Goal: Information Seeking & Learning: Learn about a topic

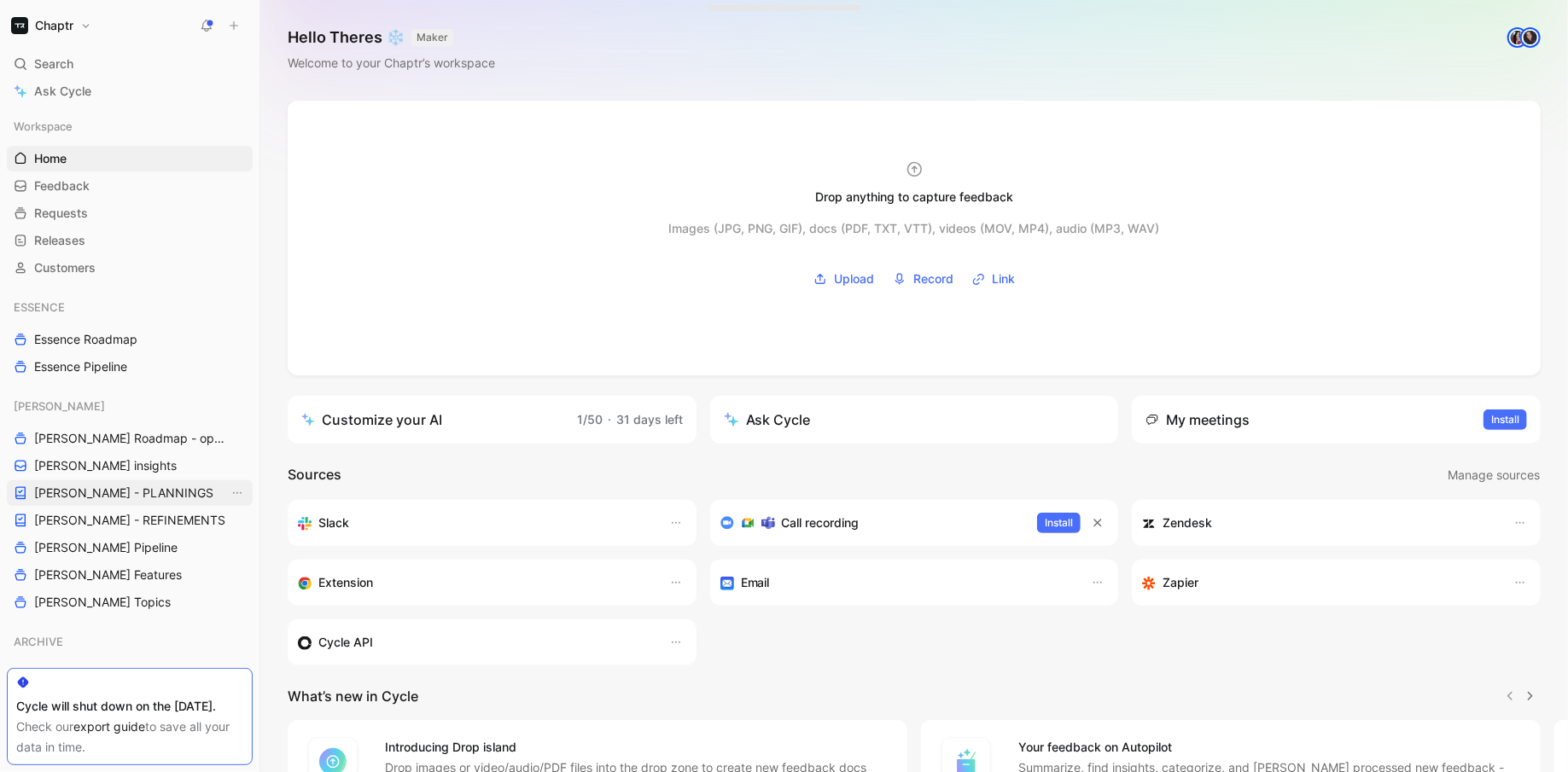
click at [138, 481] on link "[PERSON_NAME] - PLANNINGS" at bounding box center [130, 493] width 246 height 26
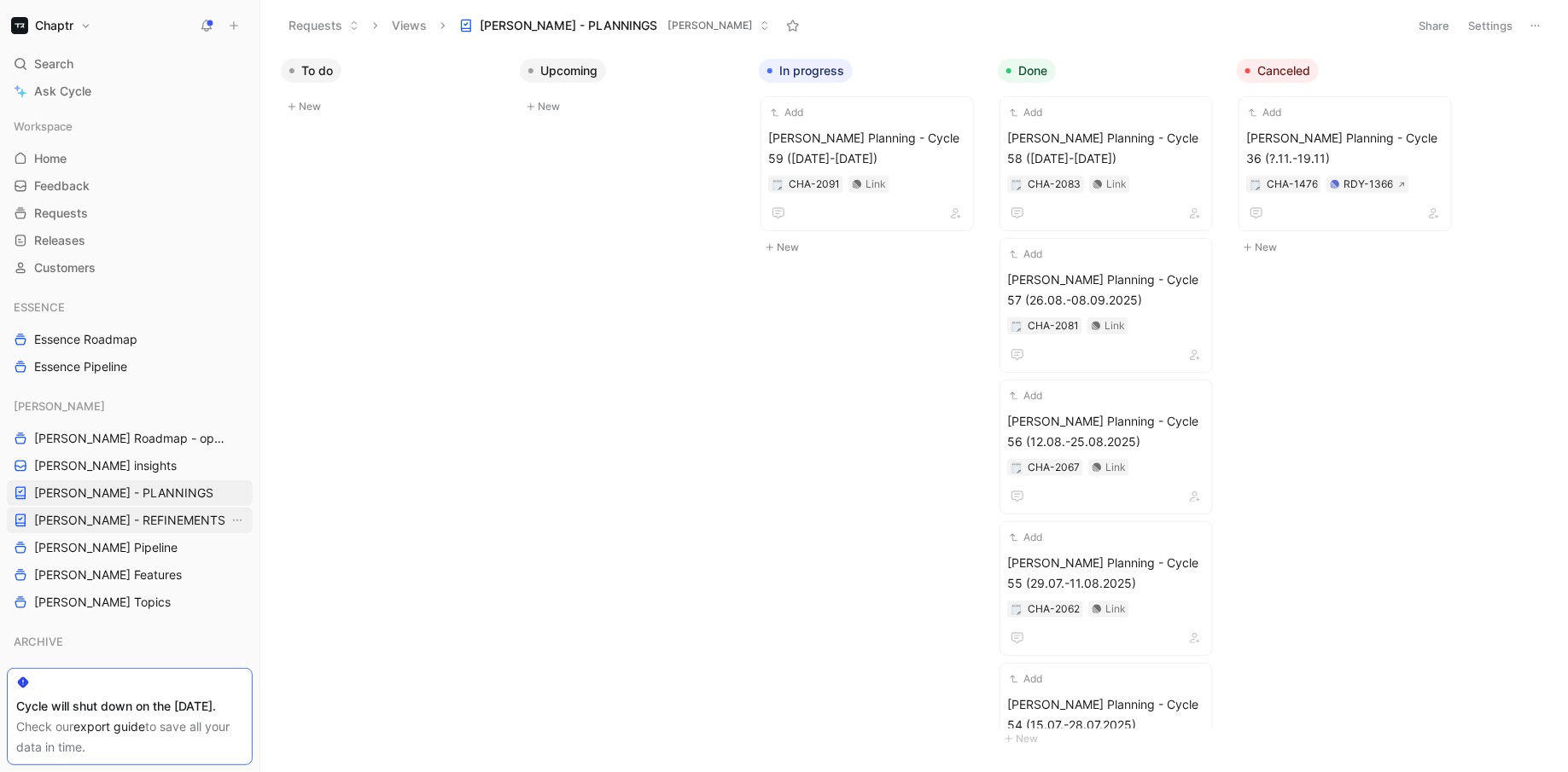
click at [154, 522] on span "[PERSON_NAME] - REFINEMENTS" at bounding box center [130, 520] width 191 height 17
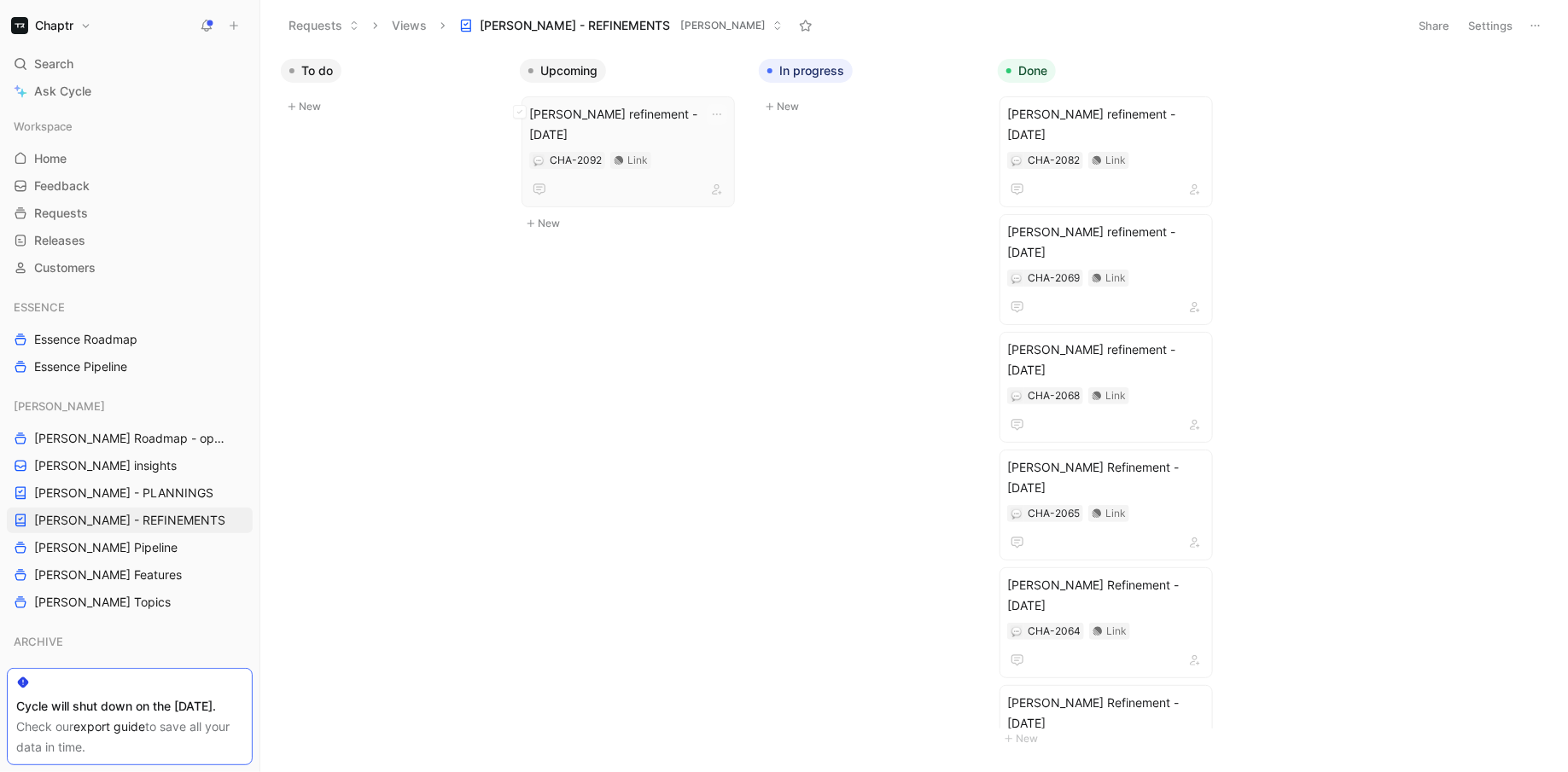
click at [663, 113] on span "[PERSON_NAME] refinement - [DATE]" at bounding box center [628, 124] width 198 height 41
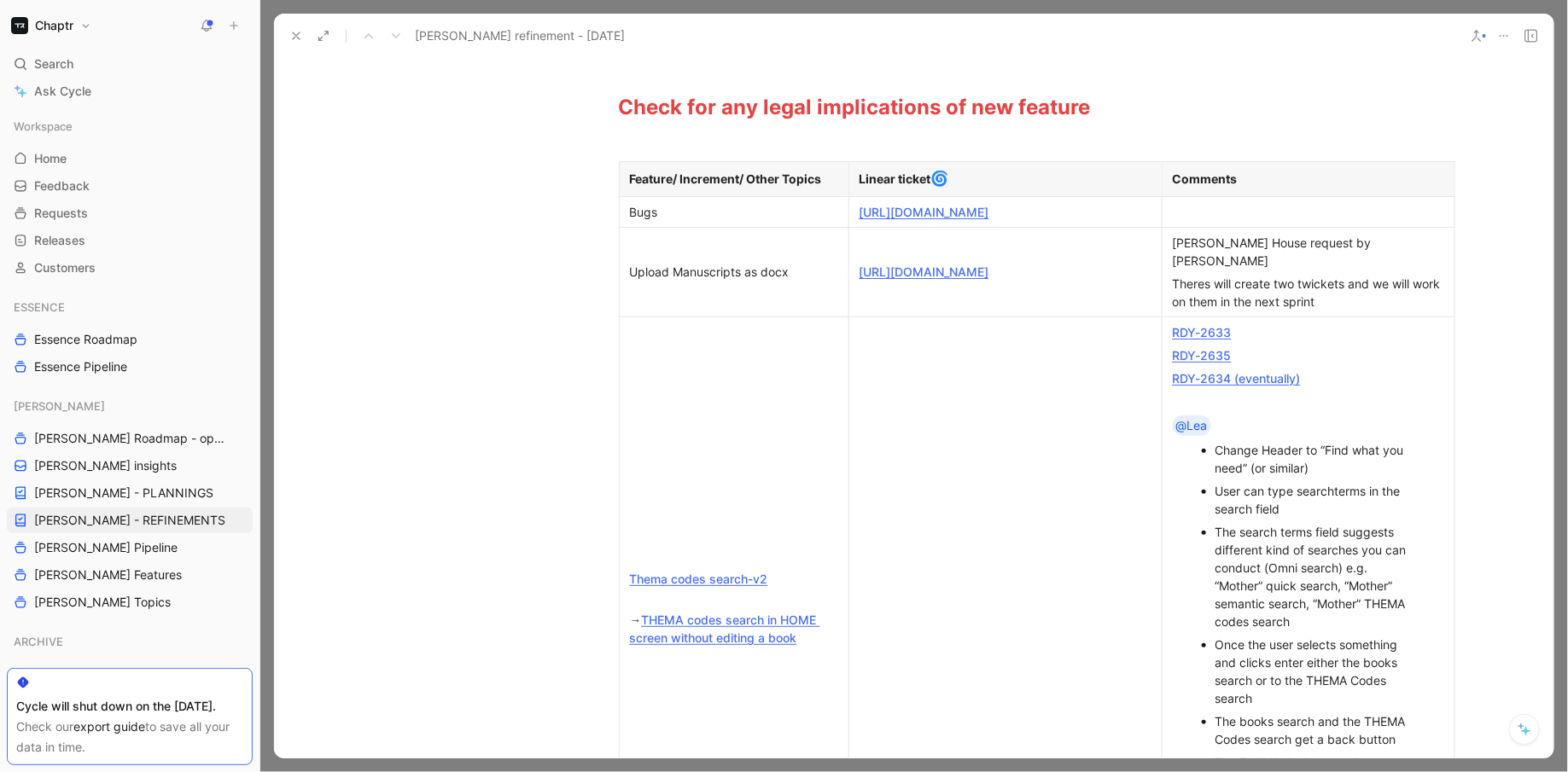
scroll to position [455, 0]
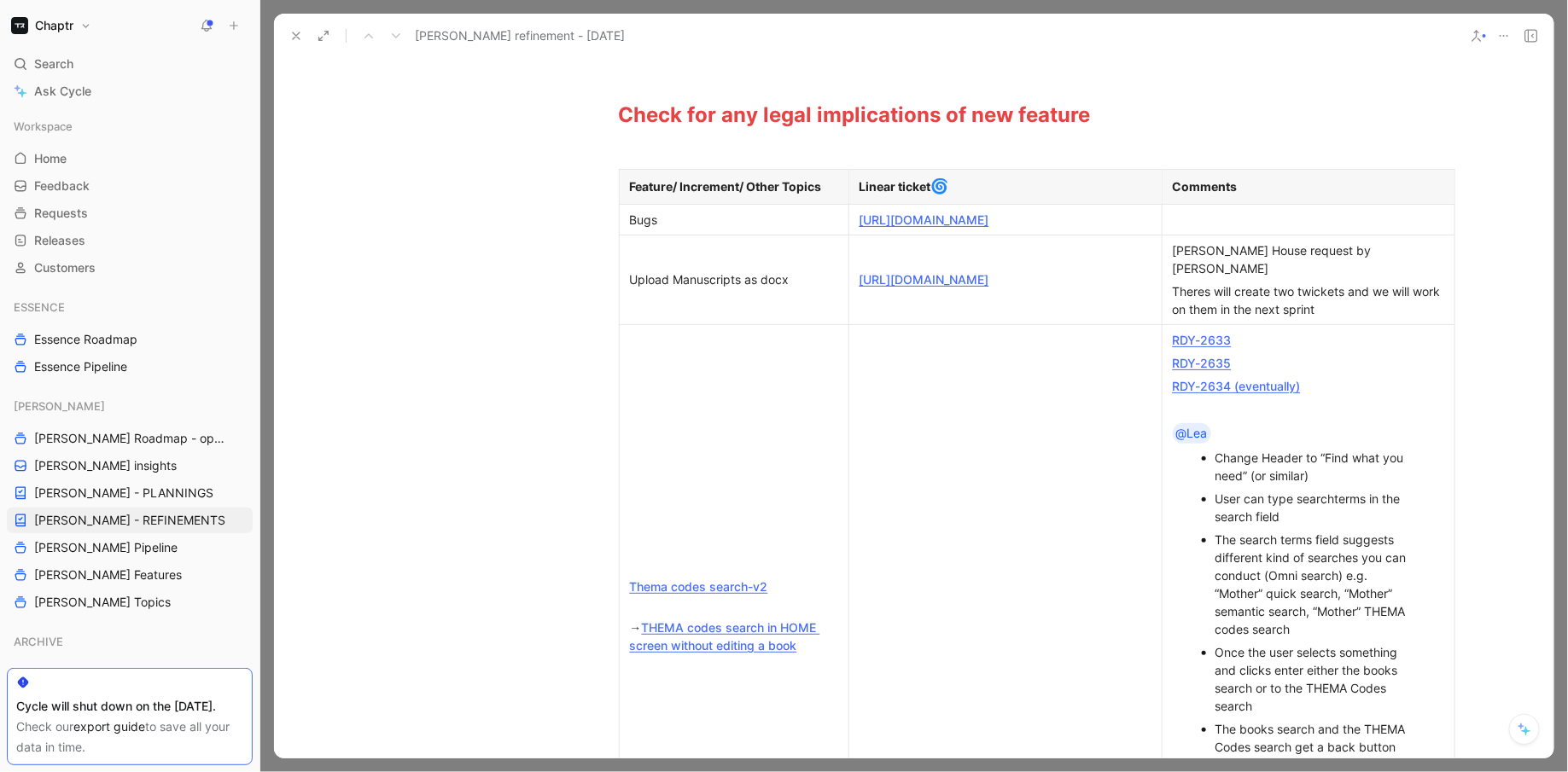
click at [913, 227] on link "[URL][DOMAIN_NAME]" at bounding box center [924, 219] width 130 height 15
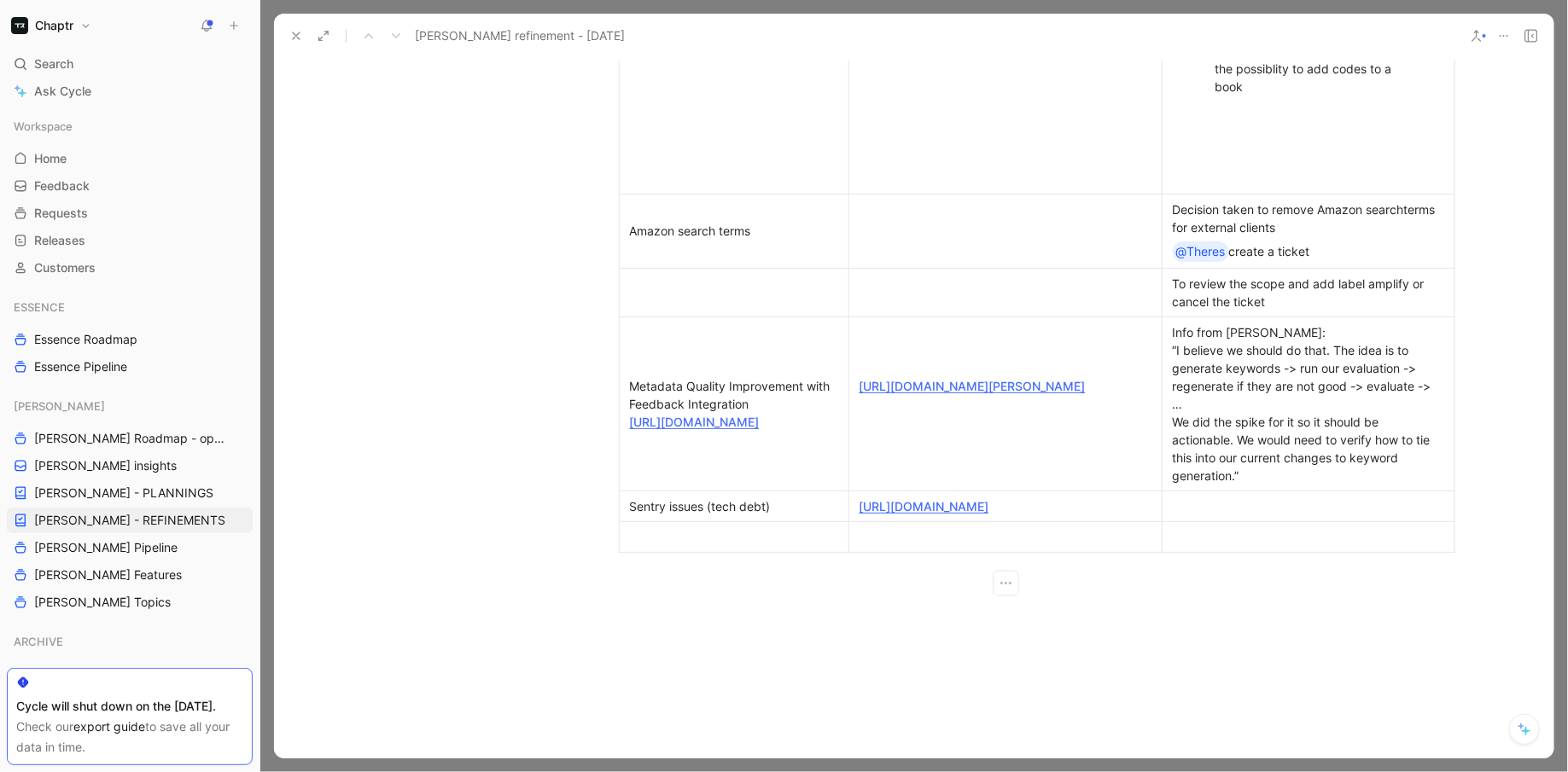
scroll to position [1210, 0]
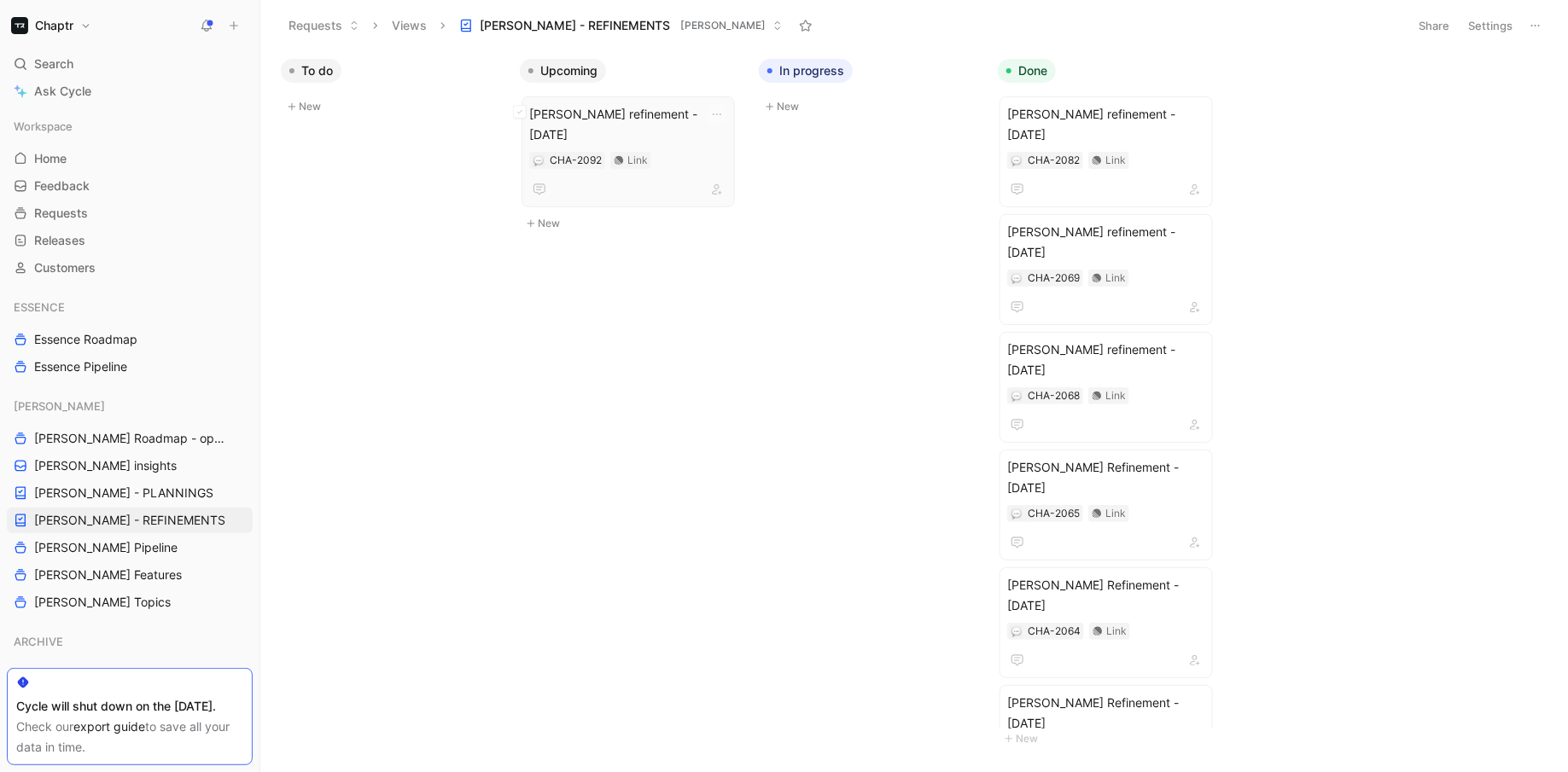
click at [700, 125] on div "[PERSON_NAME] refinement - [DATE] CHA-2092 Link" at bounding box center [628, 151] width 198 height 96
click at [1157, 152] on div "CHA-2082 Link" at bounding box center [1106, 160] width 198 height 17
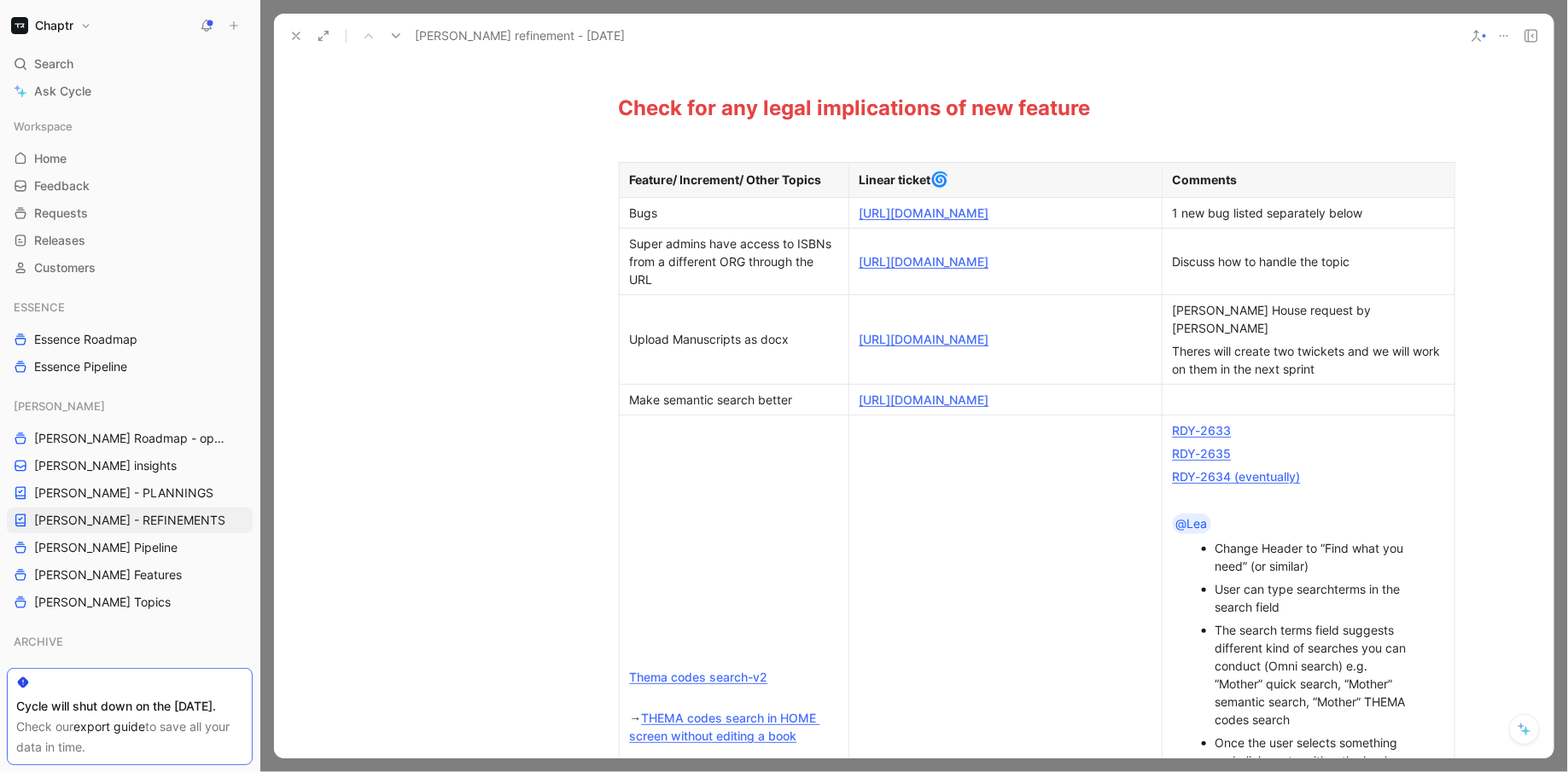
scroll to position [436, 0]
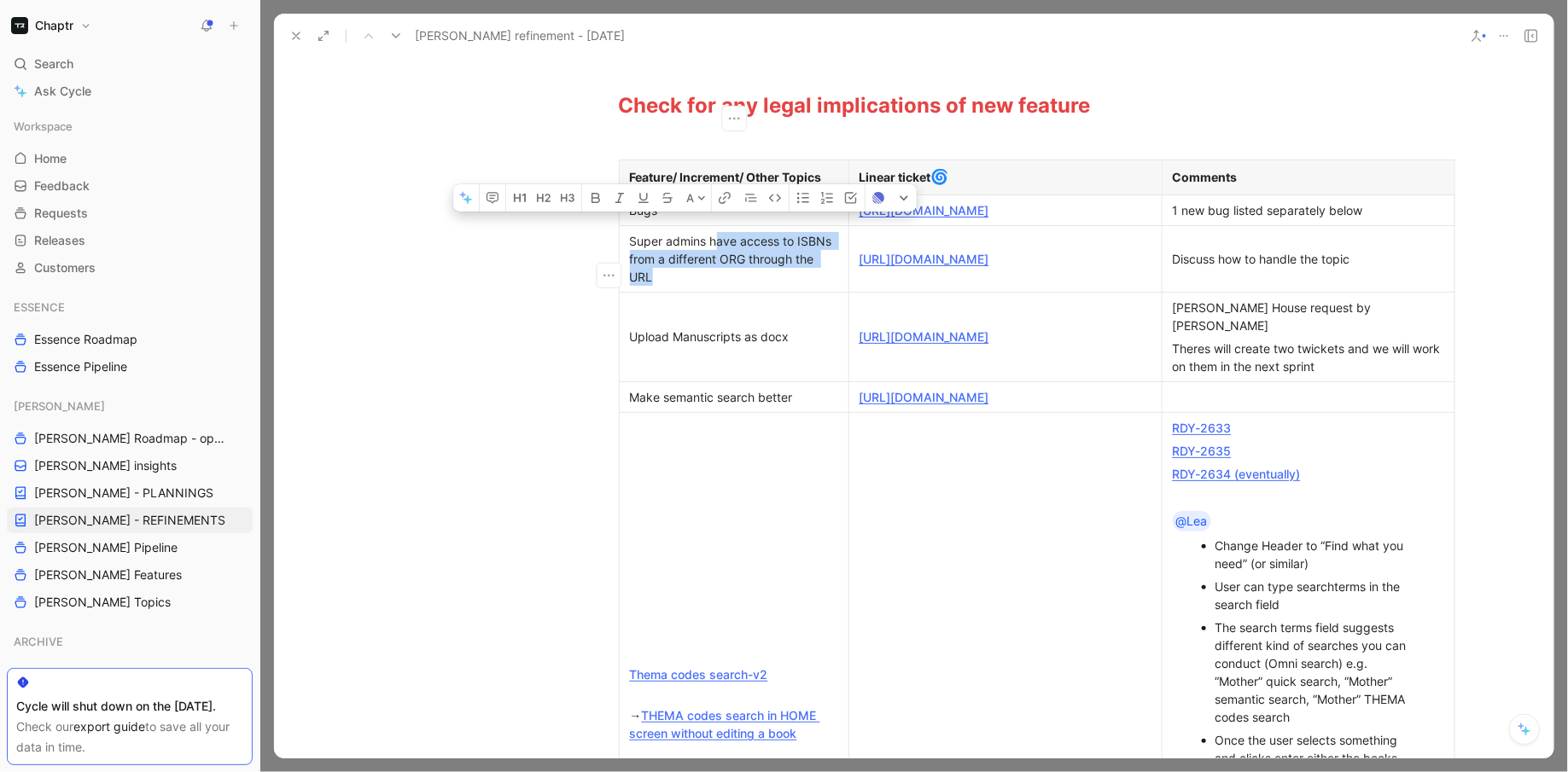
drag, startPoint x: 805, startPoint y: 286, endPoint x: 716, endPoint y: 256, distance: 93.9
click at [716, 256] on div "Super admins have access to ISBNs from a different ORG through the URL" at bounding box center [734, 259] width 209 height 53
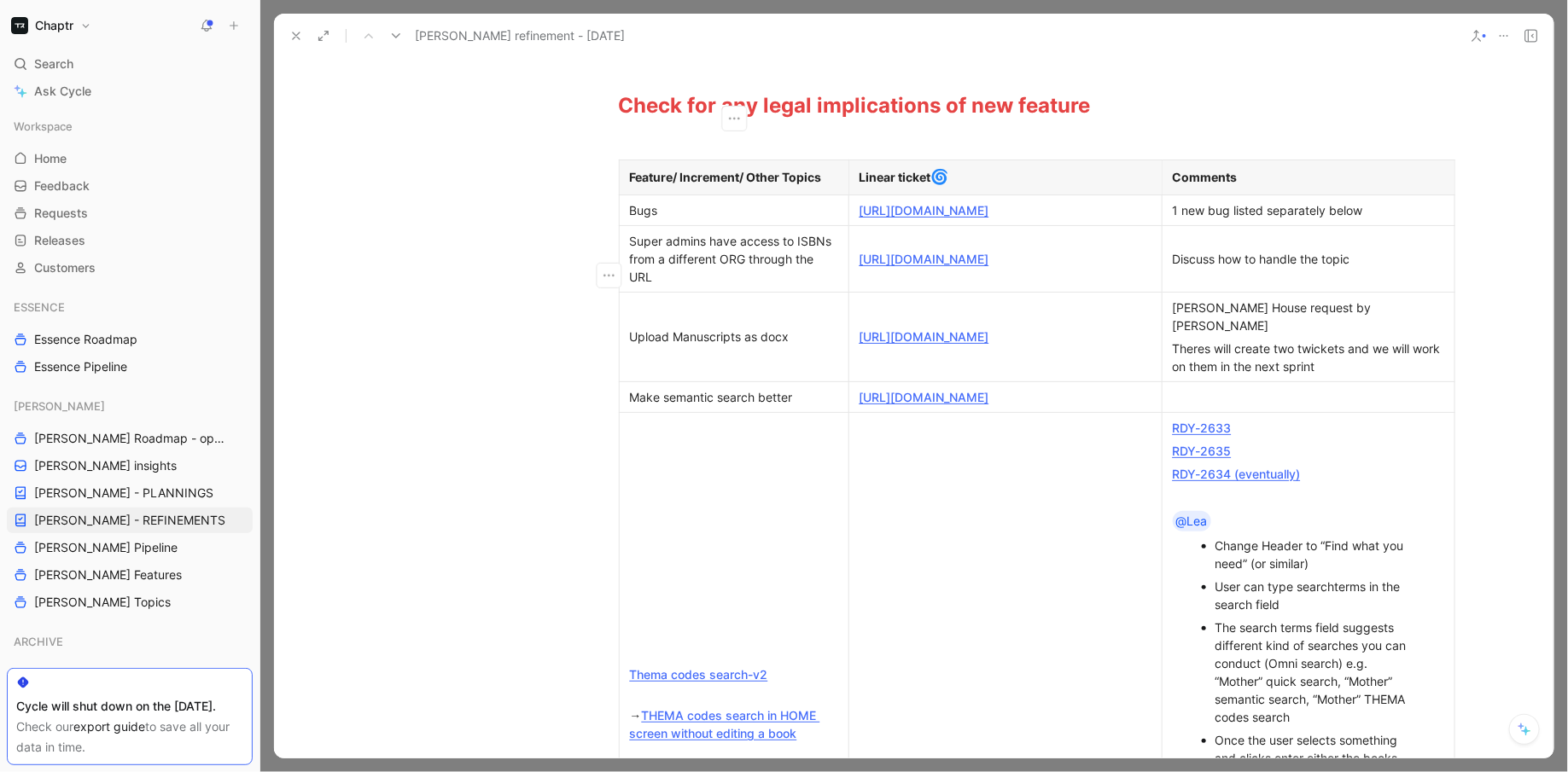
click at [713, 286] on div "Super admins have access to ISBNs from a different ORG through the URL" at bounding box center [734, 259] width 209 height 53
click at [964, 342] on div "[URL][DOMAIN_NAME]" at bounding box center [1005, 337] width 292 height 18
click at [966, 332] on link "[URL][DOMAIN_NAME]" at bounding box center [924, 336] width 130 height 15
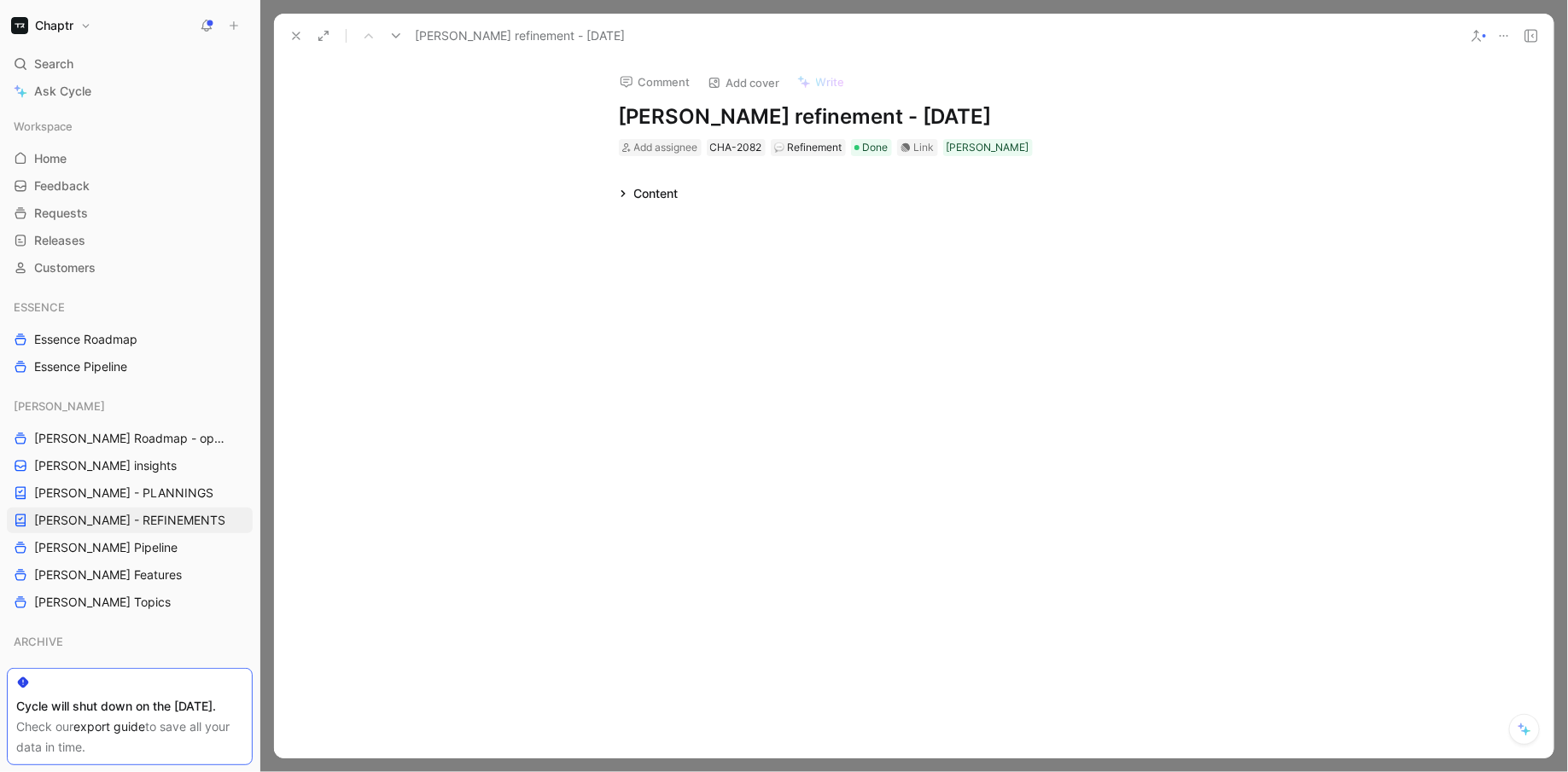
scroll to position [0, 0]
click at [294, 37] on icon at bounding box center [297, 36] width 14 height 14
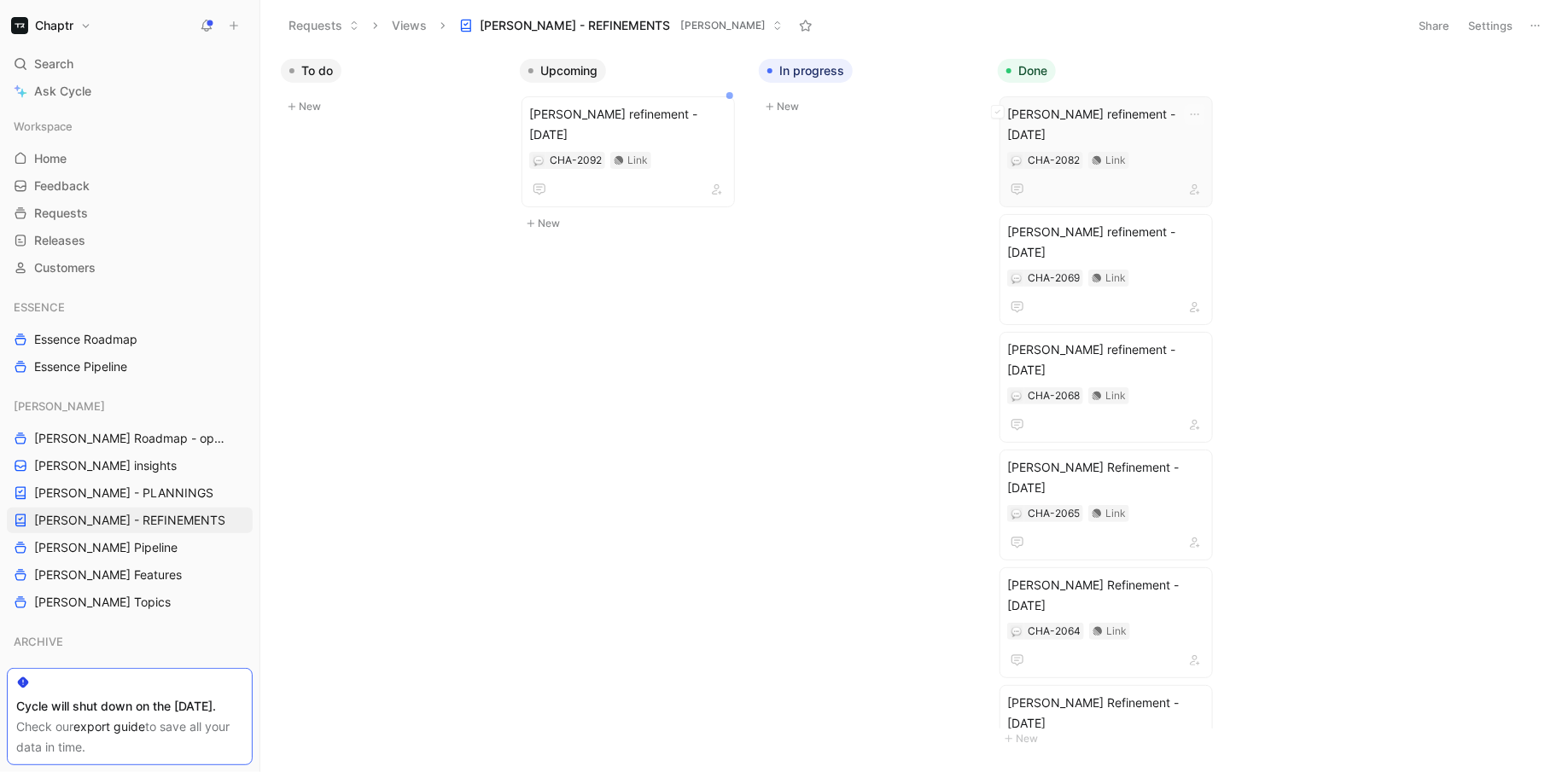
click at [1127, 129] on div "[PERSON_NAME] refinement - [DATE] CHA-2082 Link" at bounding box center [1106, 151] width 198 height 96
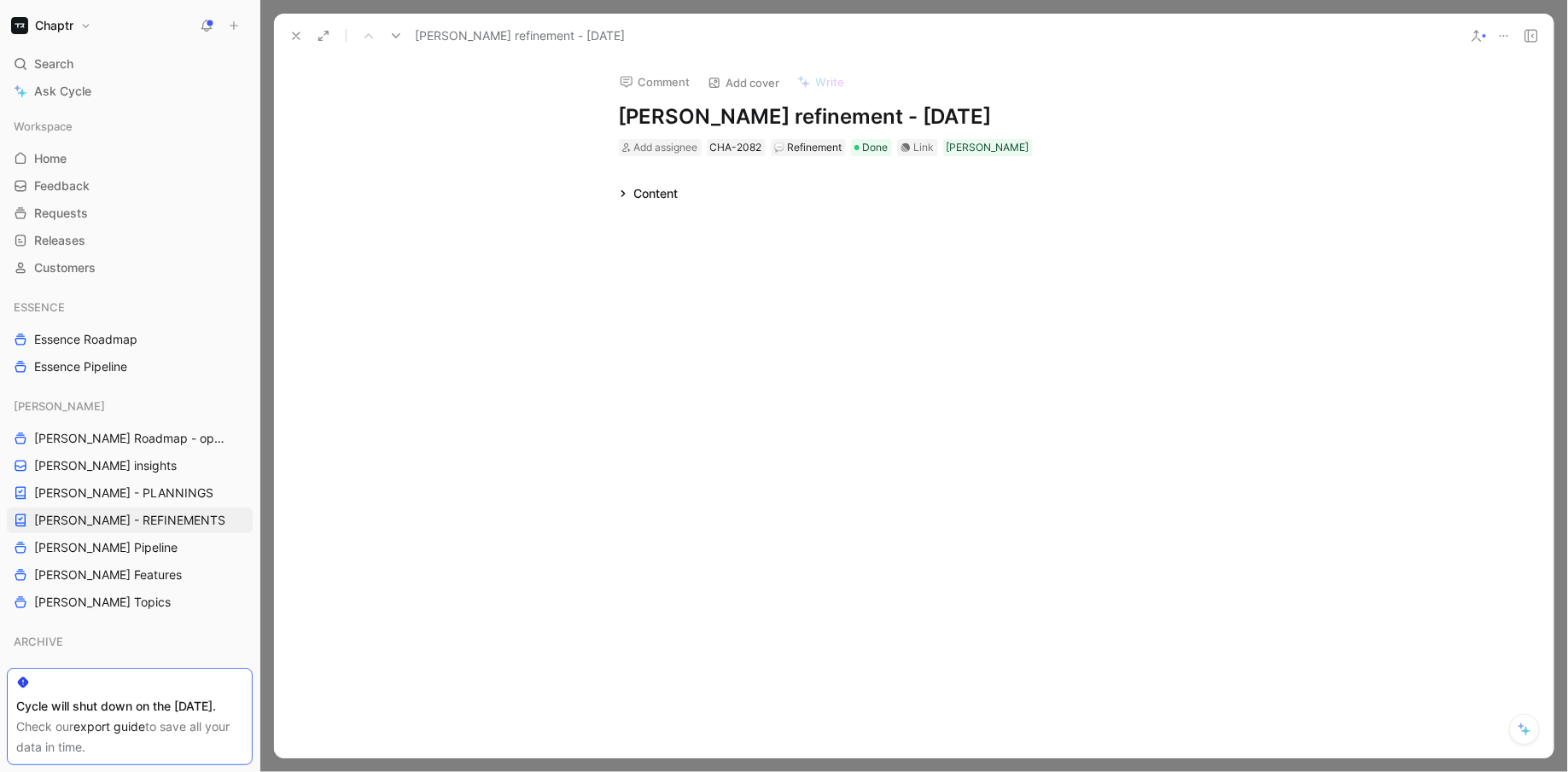
click at [623, 194] on icon at bounding box center [623, 194] width 4 height 7
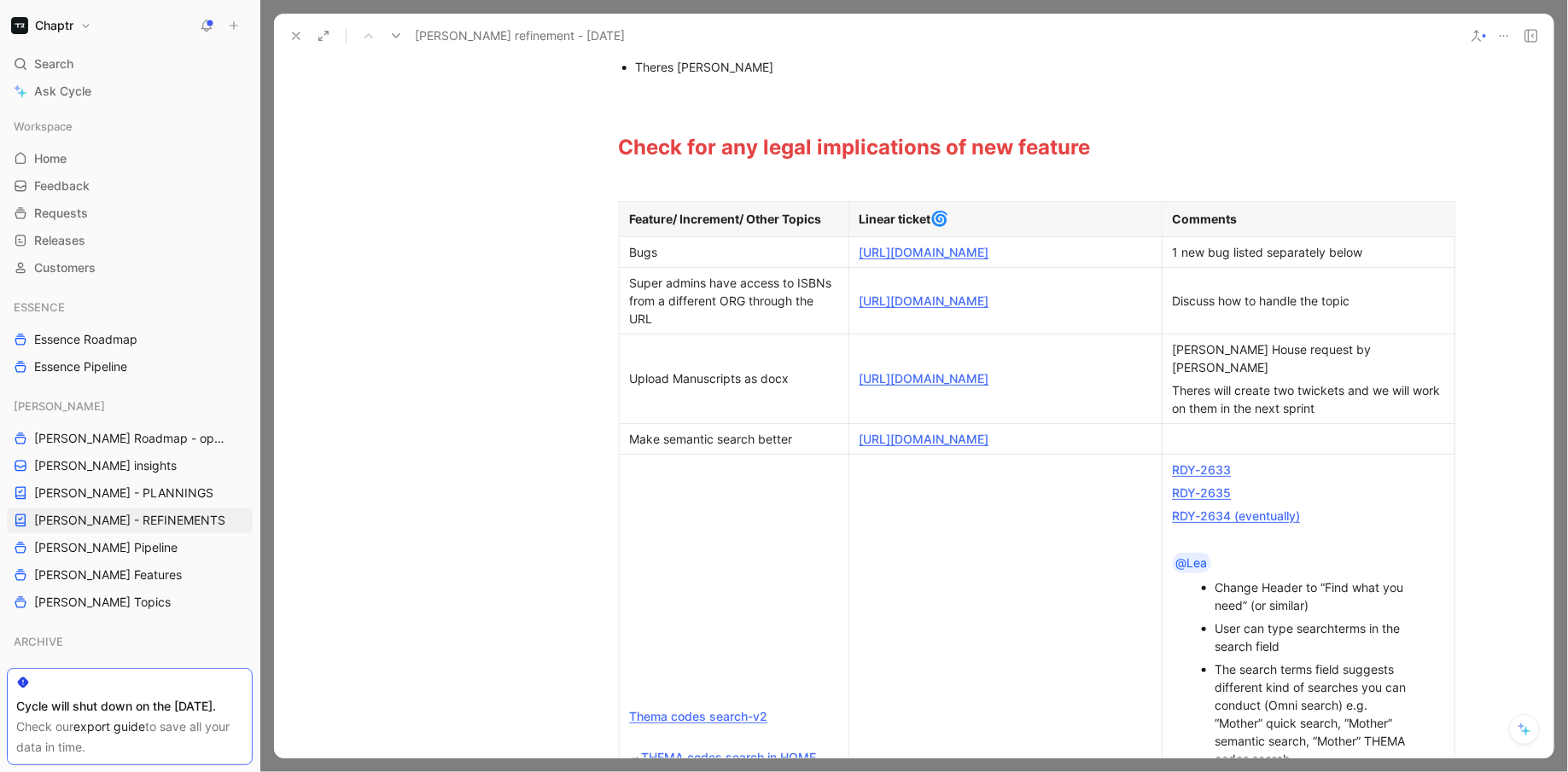
scroll to position [380, 0]
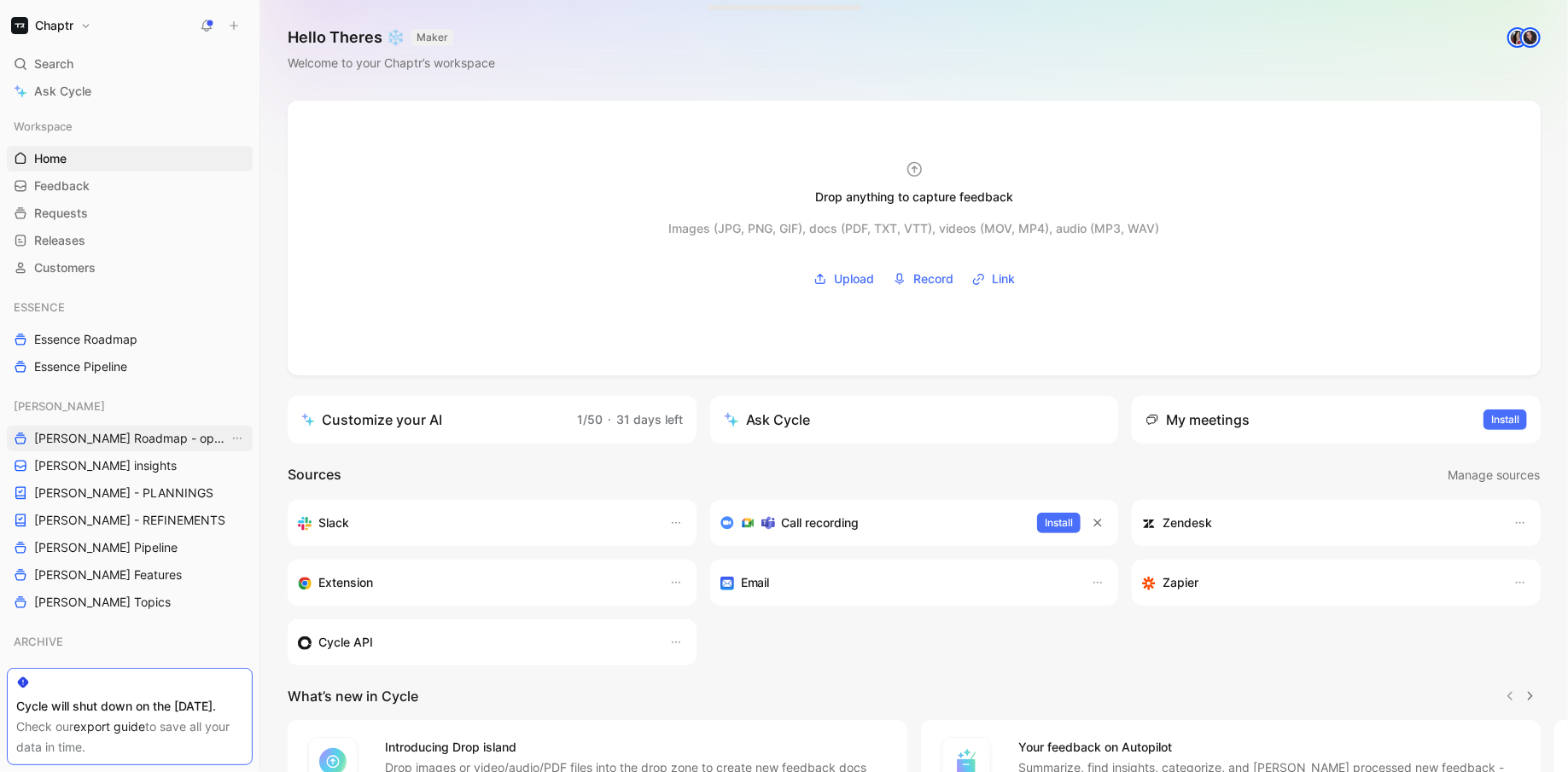
click at [144, 441] on span "[PERSON_NAME] Roadmap - open items" at bounding box center [131, 438] width 195 height 17
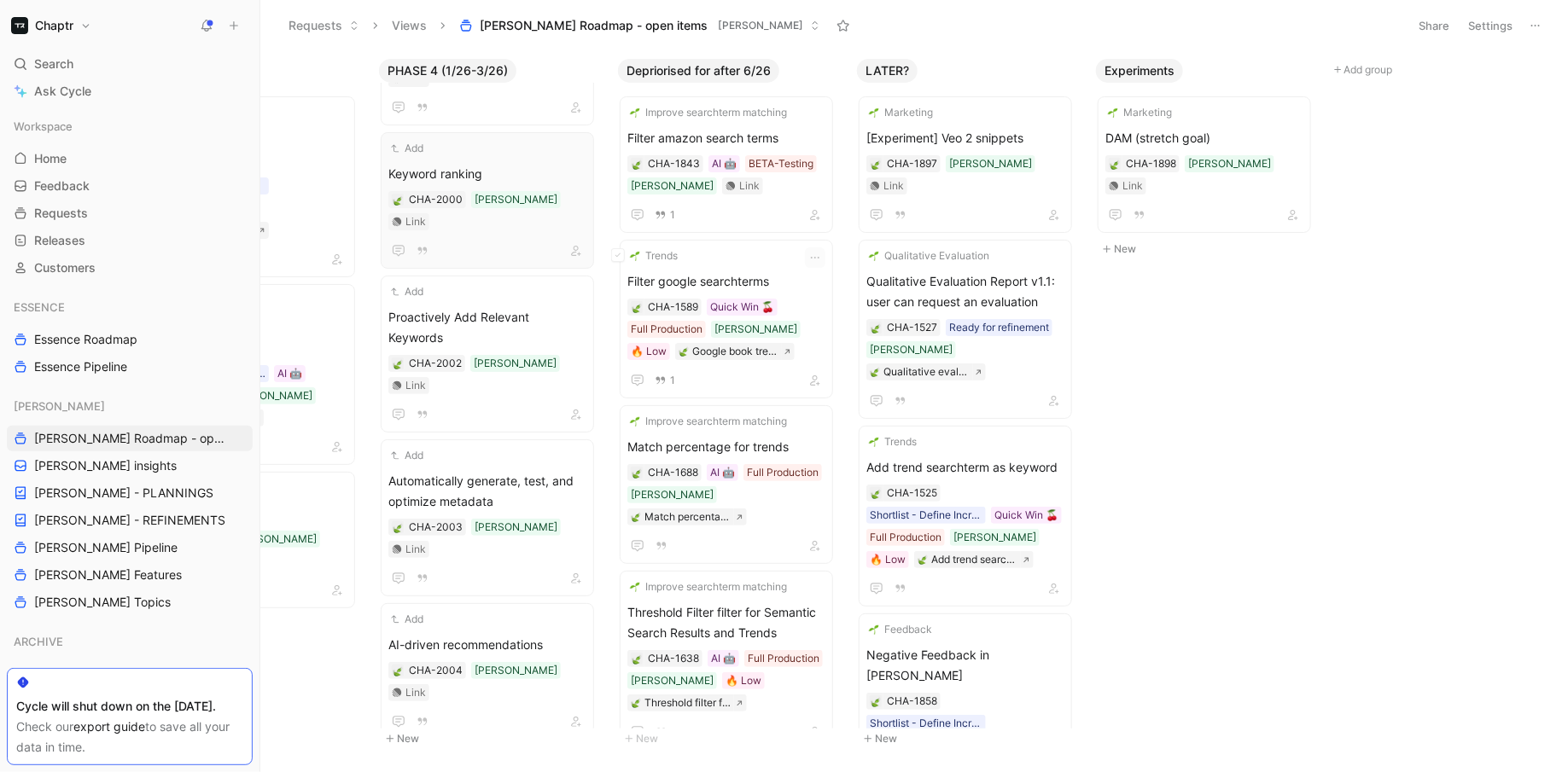
scroll to position [0, 622]
click at [32, 59] on div "Search ⌘ K" at bounding box center [130, 64] width 246 height 26
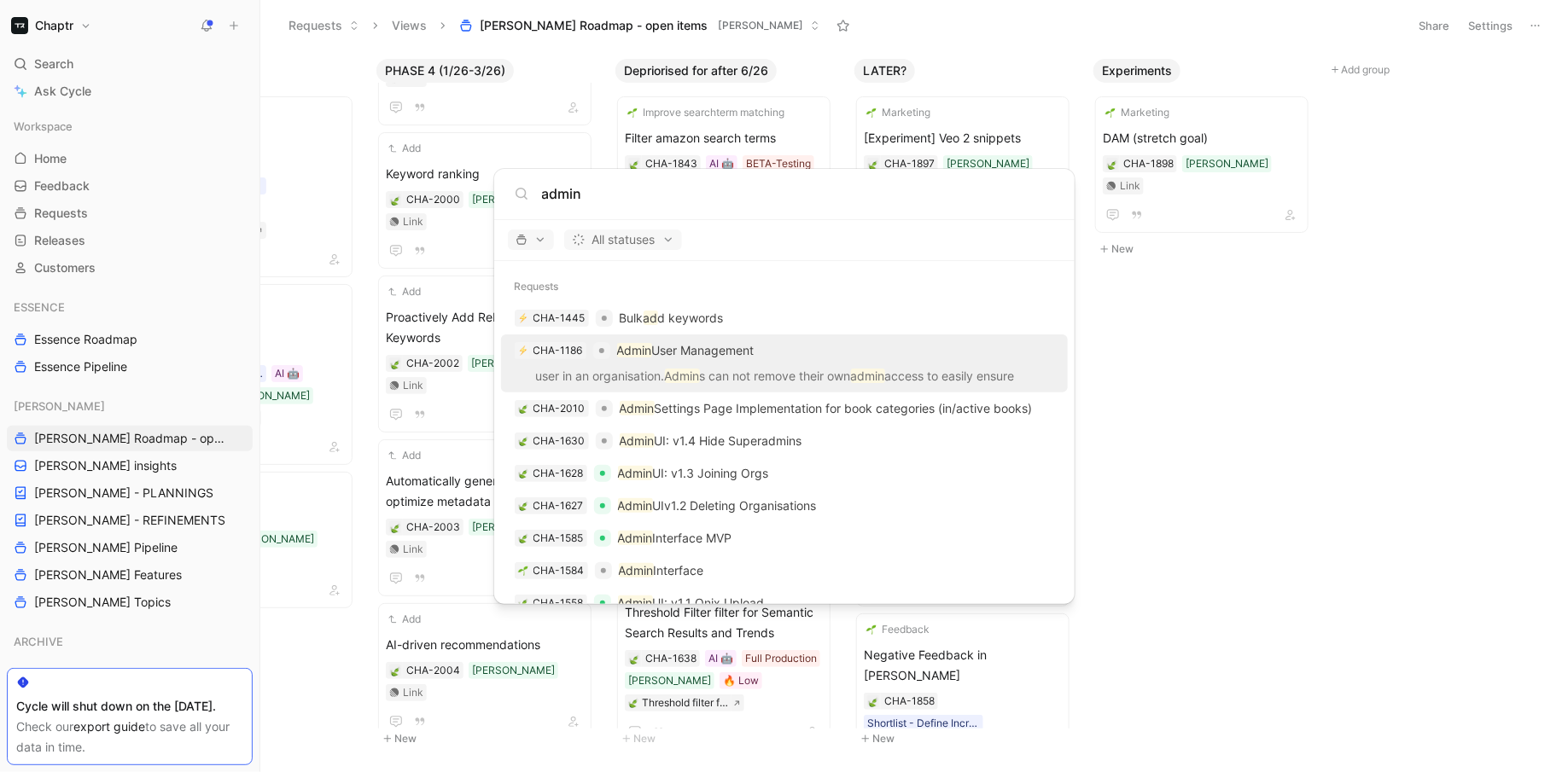
type input "admin"
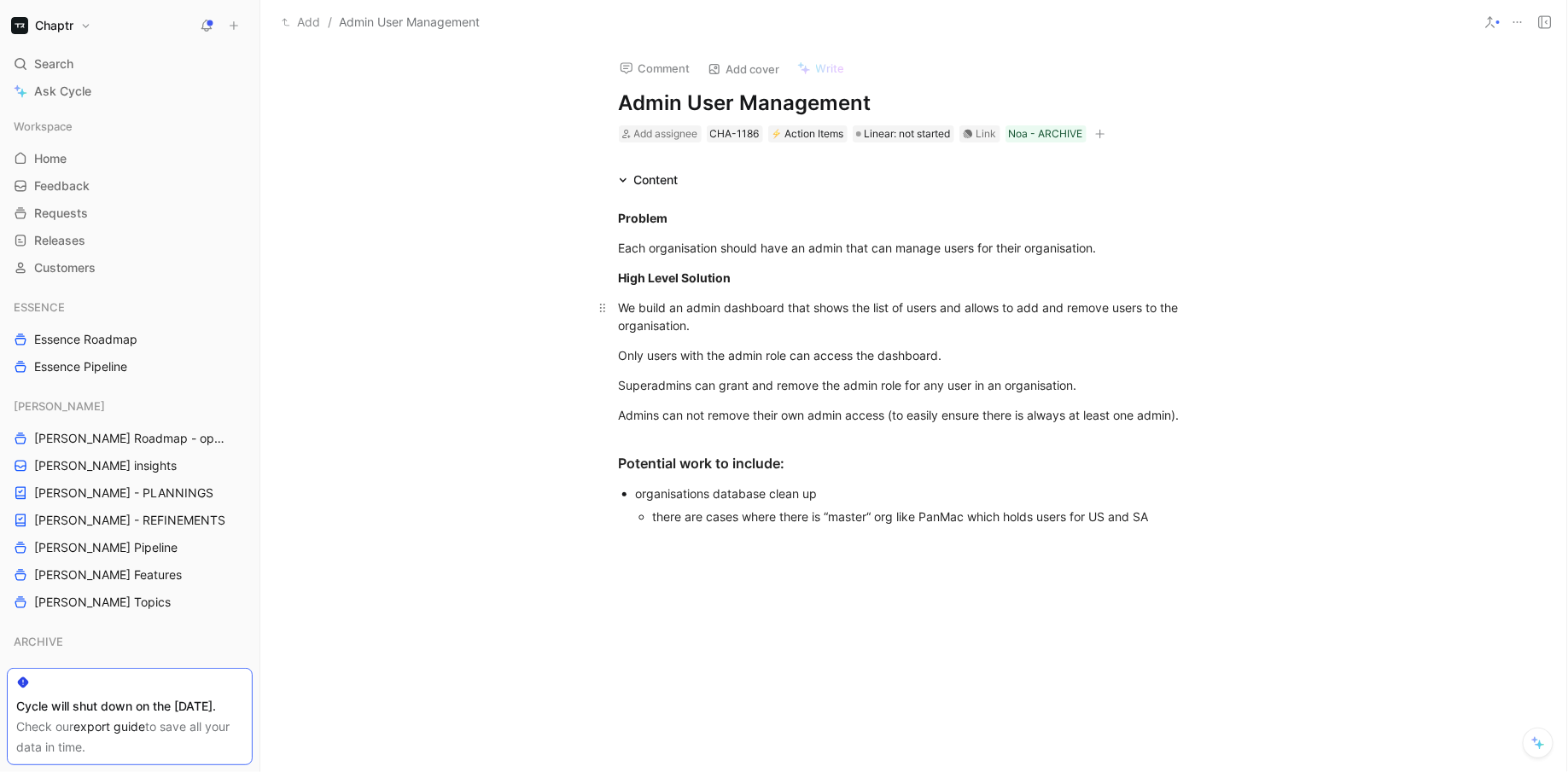
click at [847, 332] on div "We build an admin dashboard that shows the list of users and allows to add and …" at bounding box center [915, 316] width 591 height 36
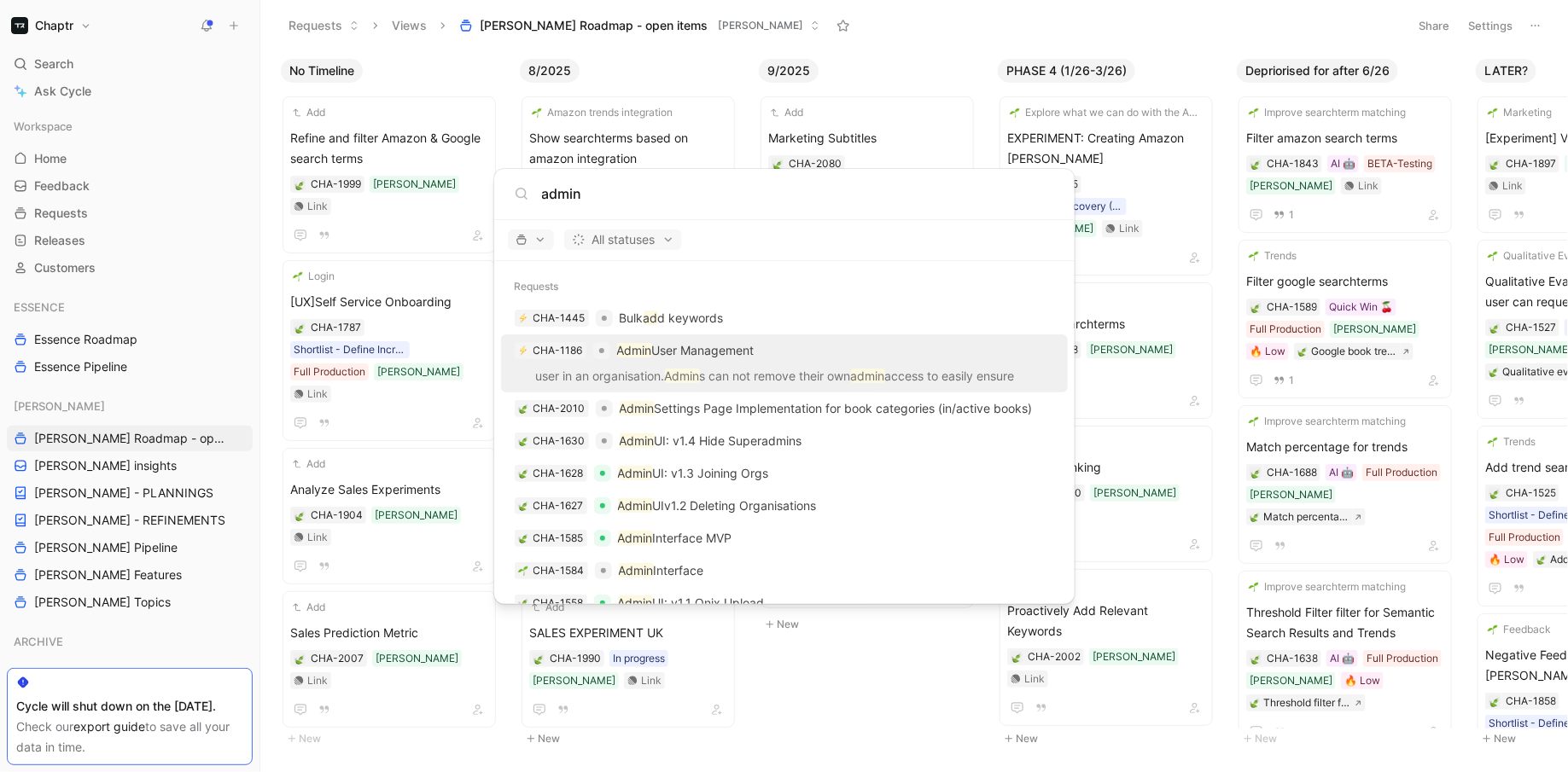
type input "admin"
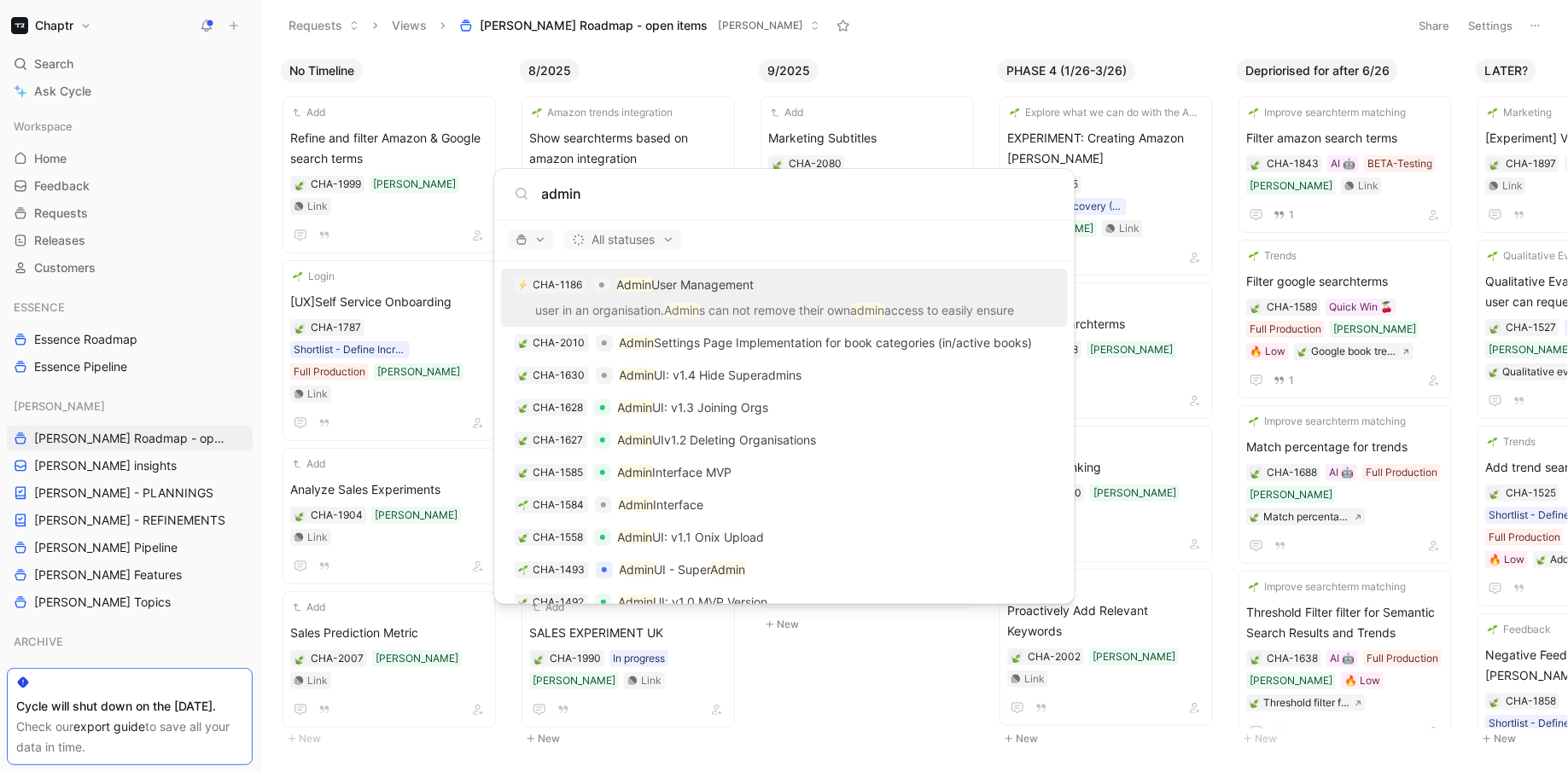
scroll to position [64, 0]
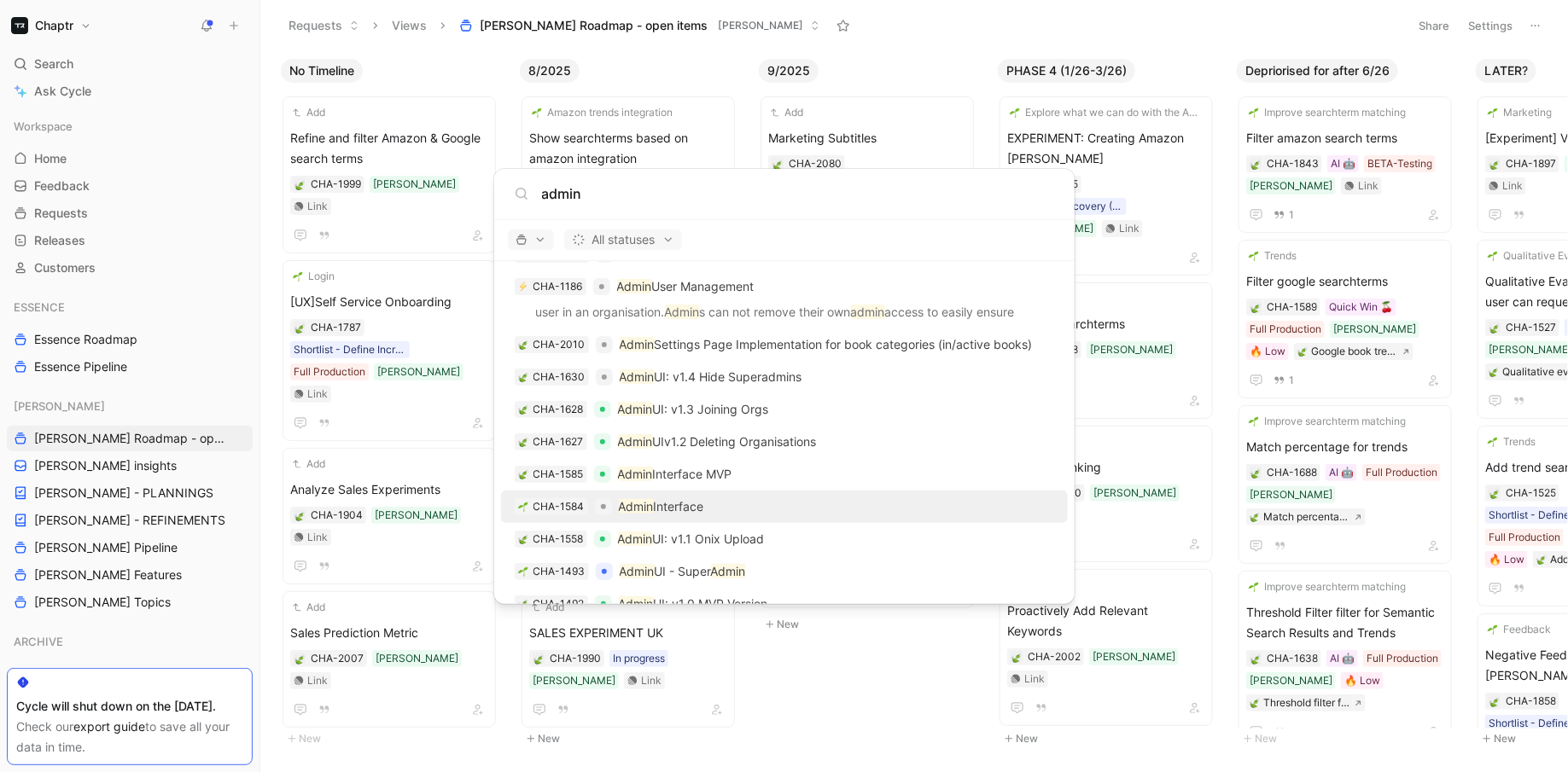
click at [695, 510] on p "Admin Interface" at bounding box center [661, 507] width 85 height 21
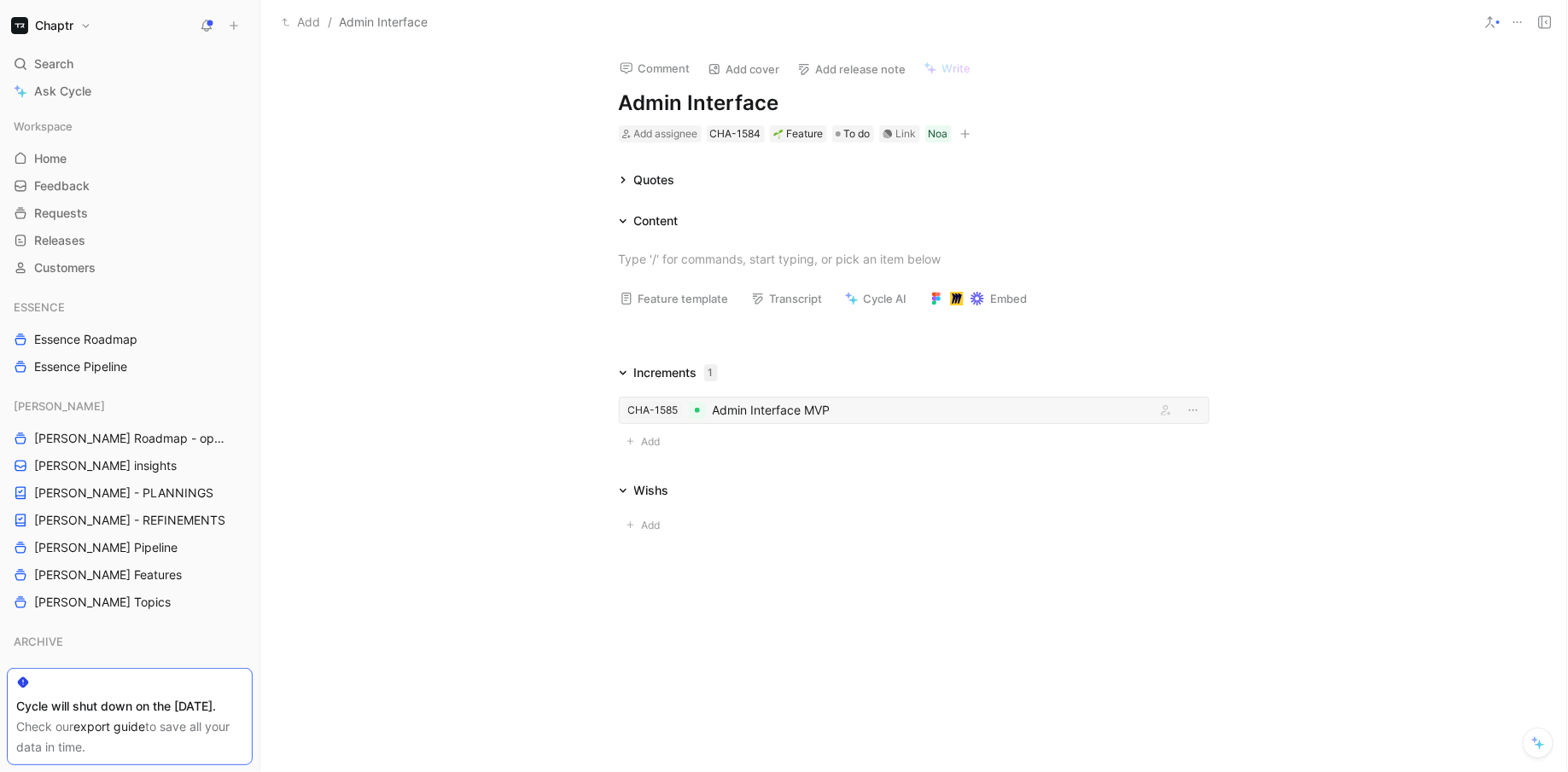
click at [766, 413] on div "Admin Interface MVP" at bounding box center [930, 410] width 436 height 21
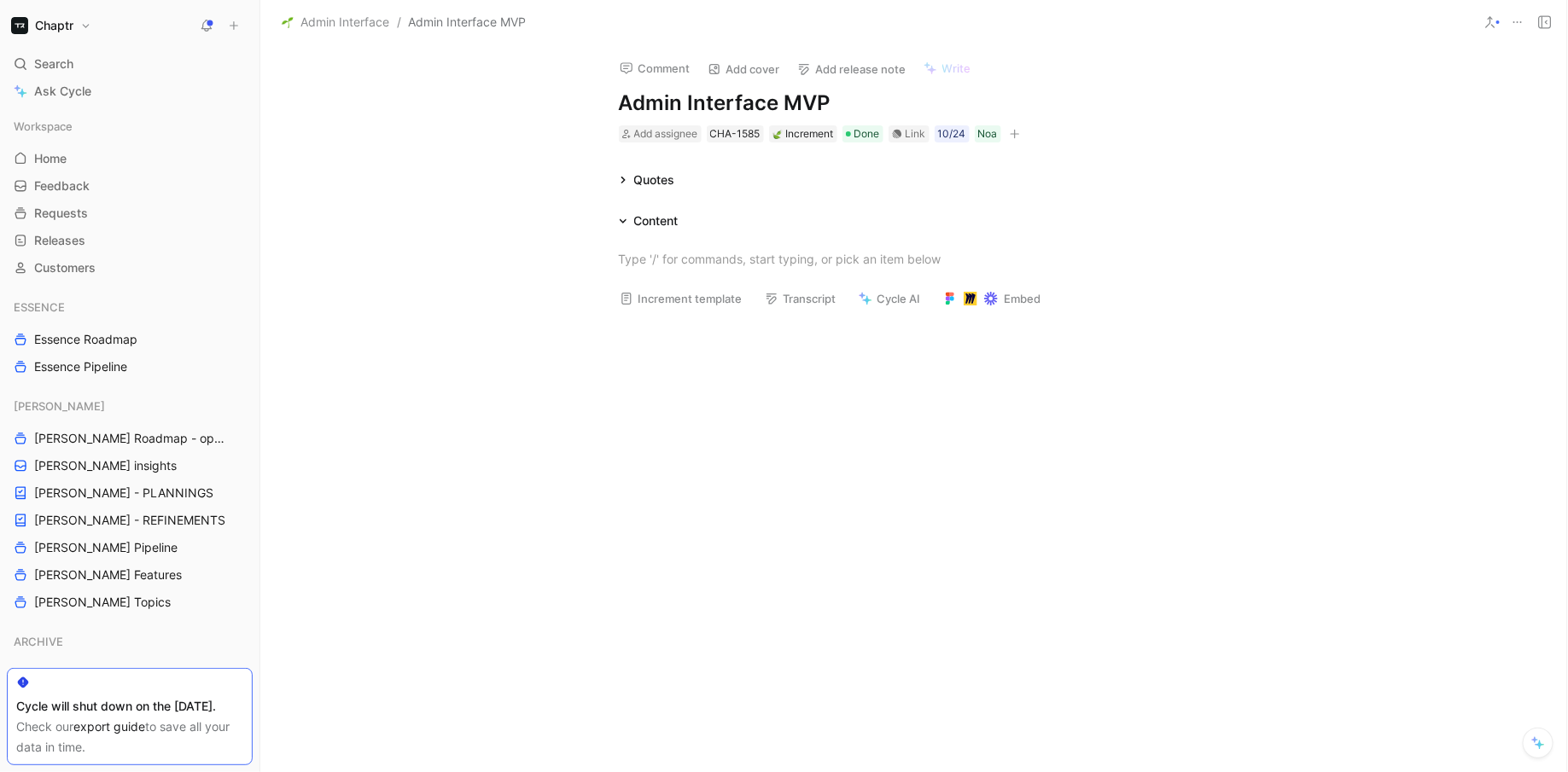
click at [379, 26] on span "Admin Interface" at bounding box center [345, 22] width 89 height 21
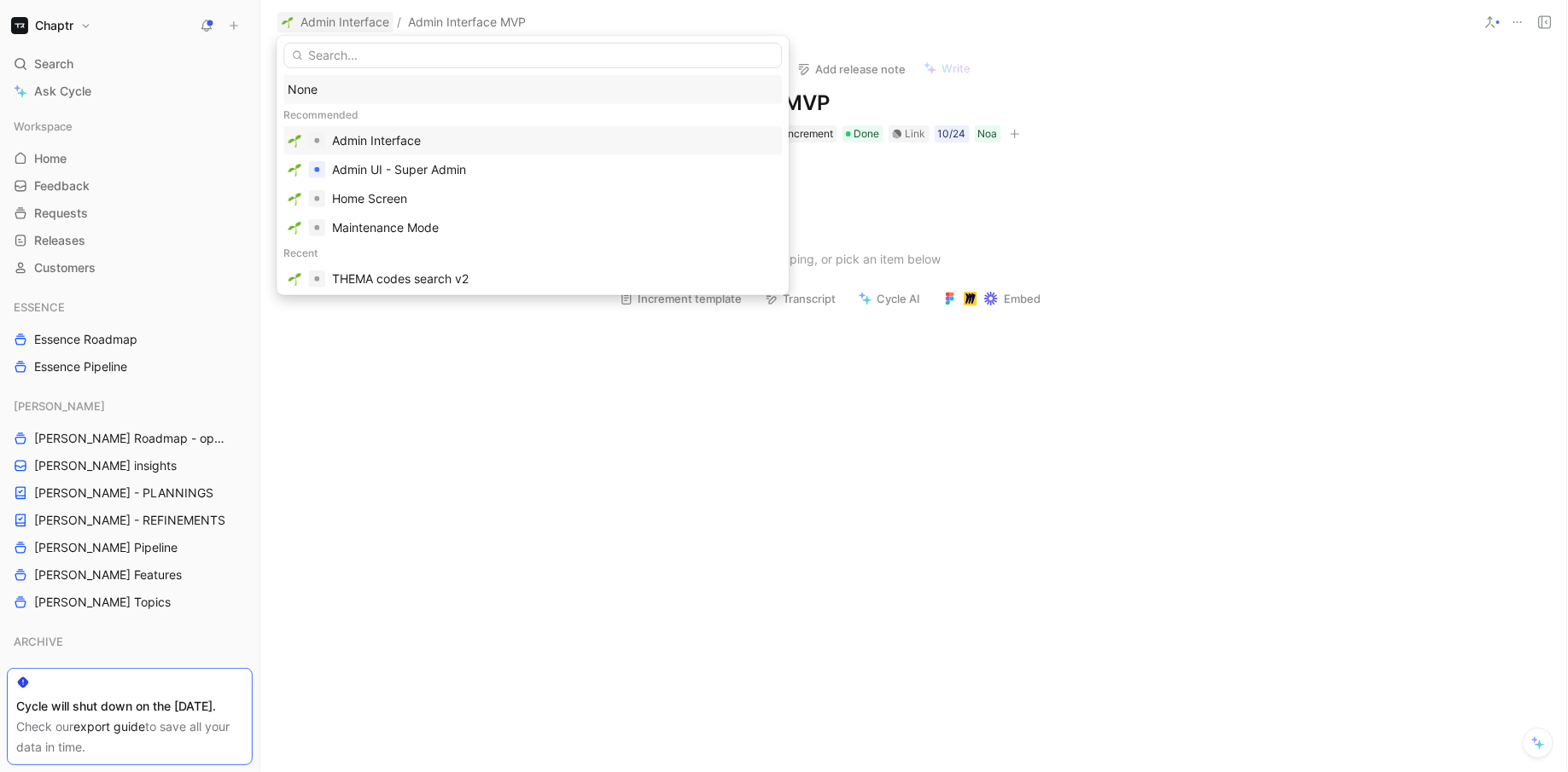
click at [398, 145] on div "Admin Interface" at bounding box center [377, 140] width 89 height 21
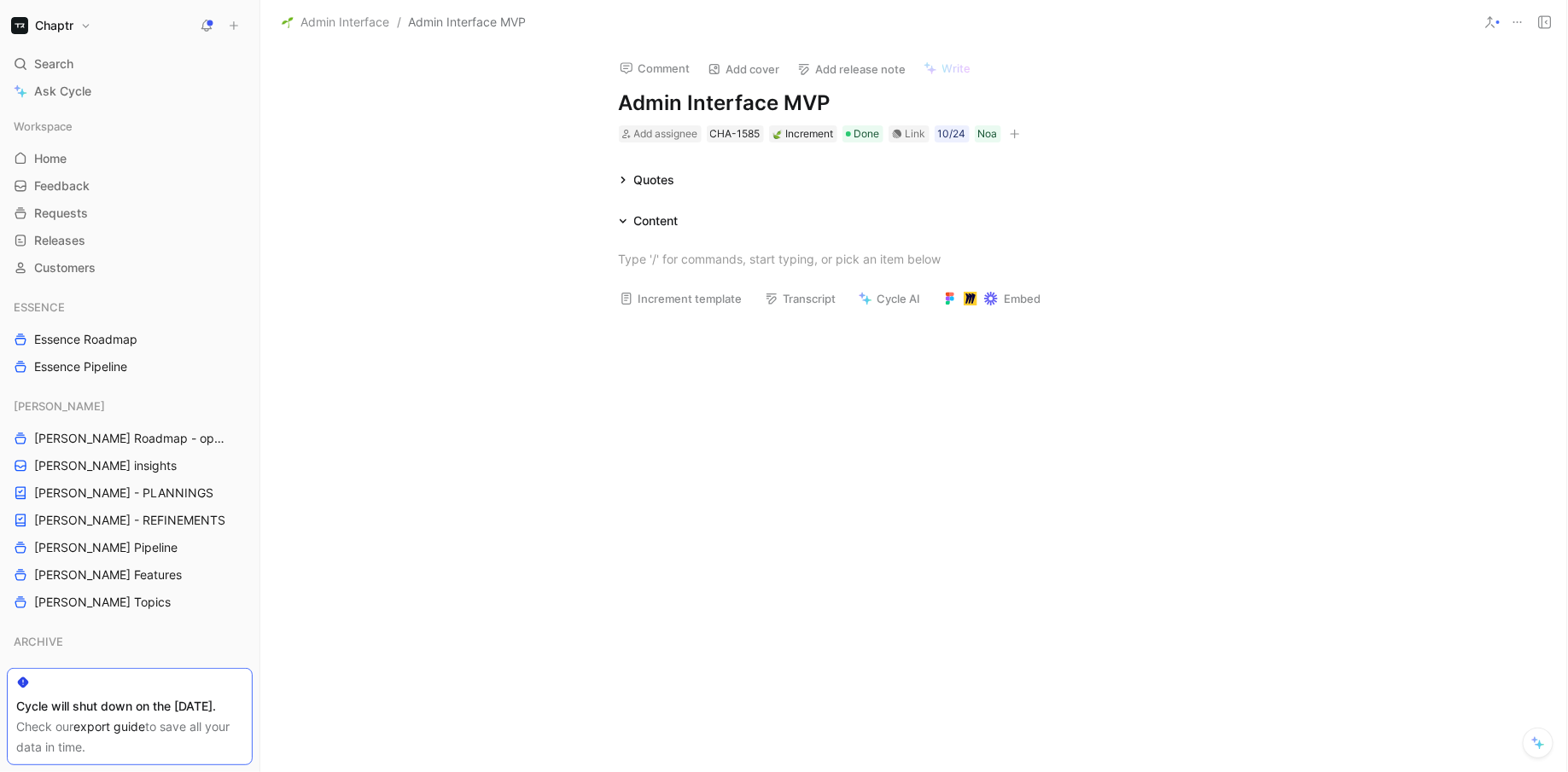
click at [621, 216] on icon at bounding box center [623, 220] width 9 height 9
click at [624, 185] on div "Quotes" at bounding box center [647, 180] width 70 height 21
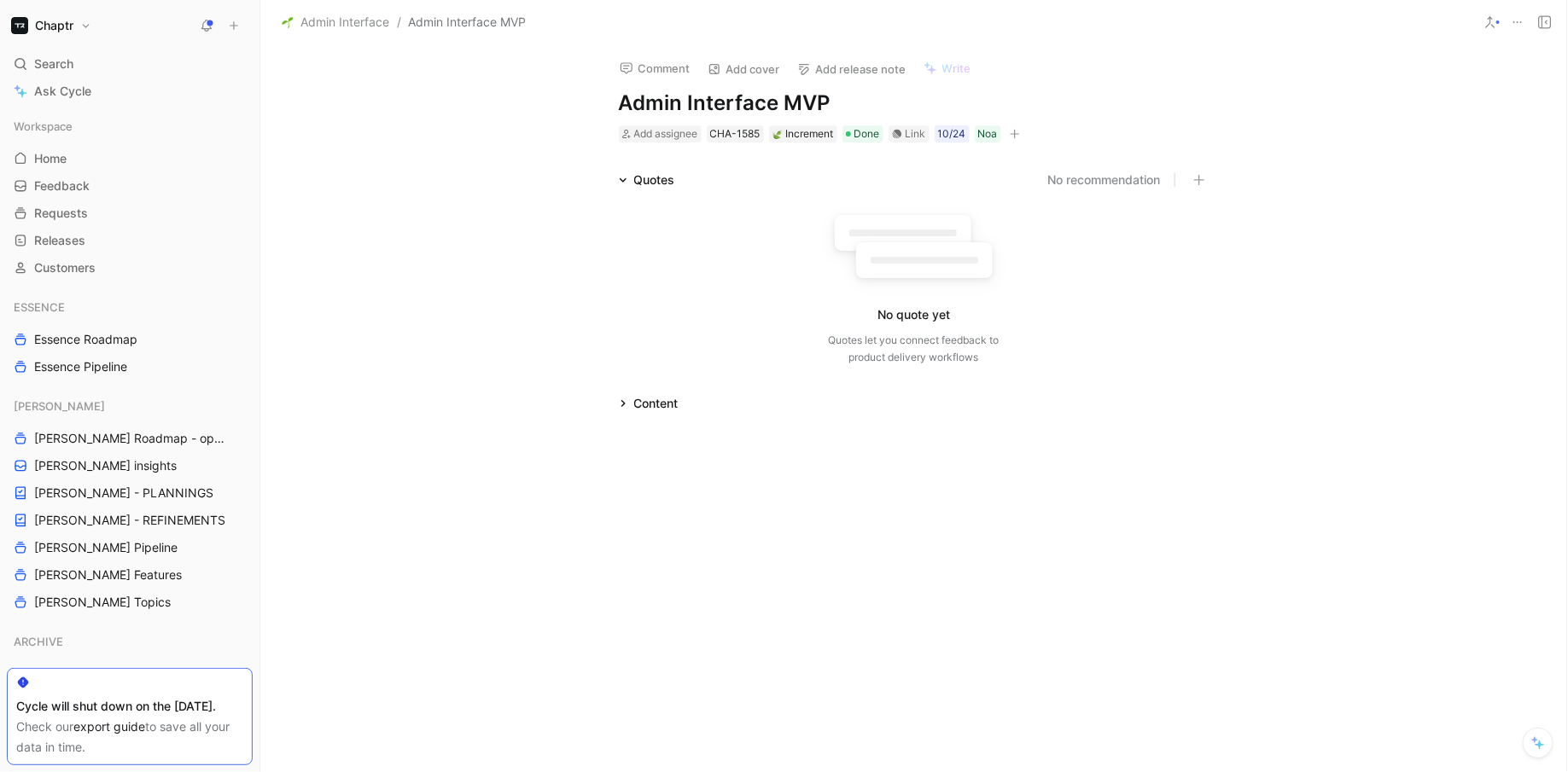
click at [439, 245] on div "Quotes No recommendation No quote yet Quotes let you connect feedback to produc…" at bounding box center [914, 272] width 1307 height 204
click at [137, 431] on span "[PERSON_NAME] Roadmap - open items" at bounding box center [131, 438] width 195 height 17
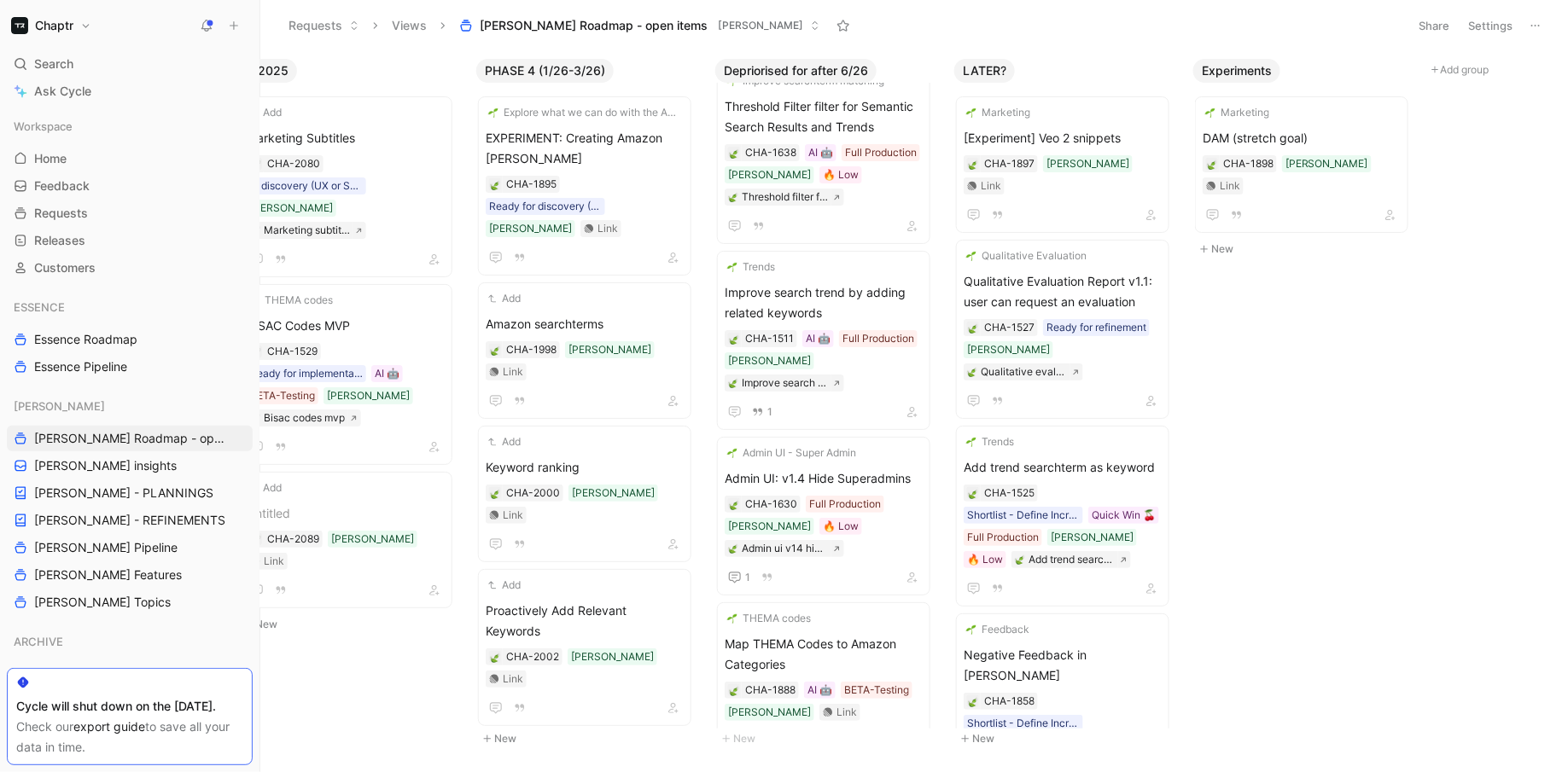
scroll to position [0, 522]
click at [880, 445] on div "Admin UI - Super Admin Admin UI: v1.4 Hide Superadmins CHA-1630 Full Production…" at bounding box center [823, 516] width 198 height 143
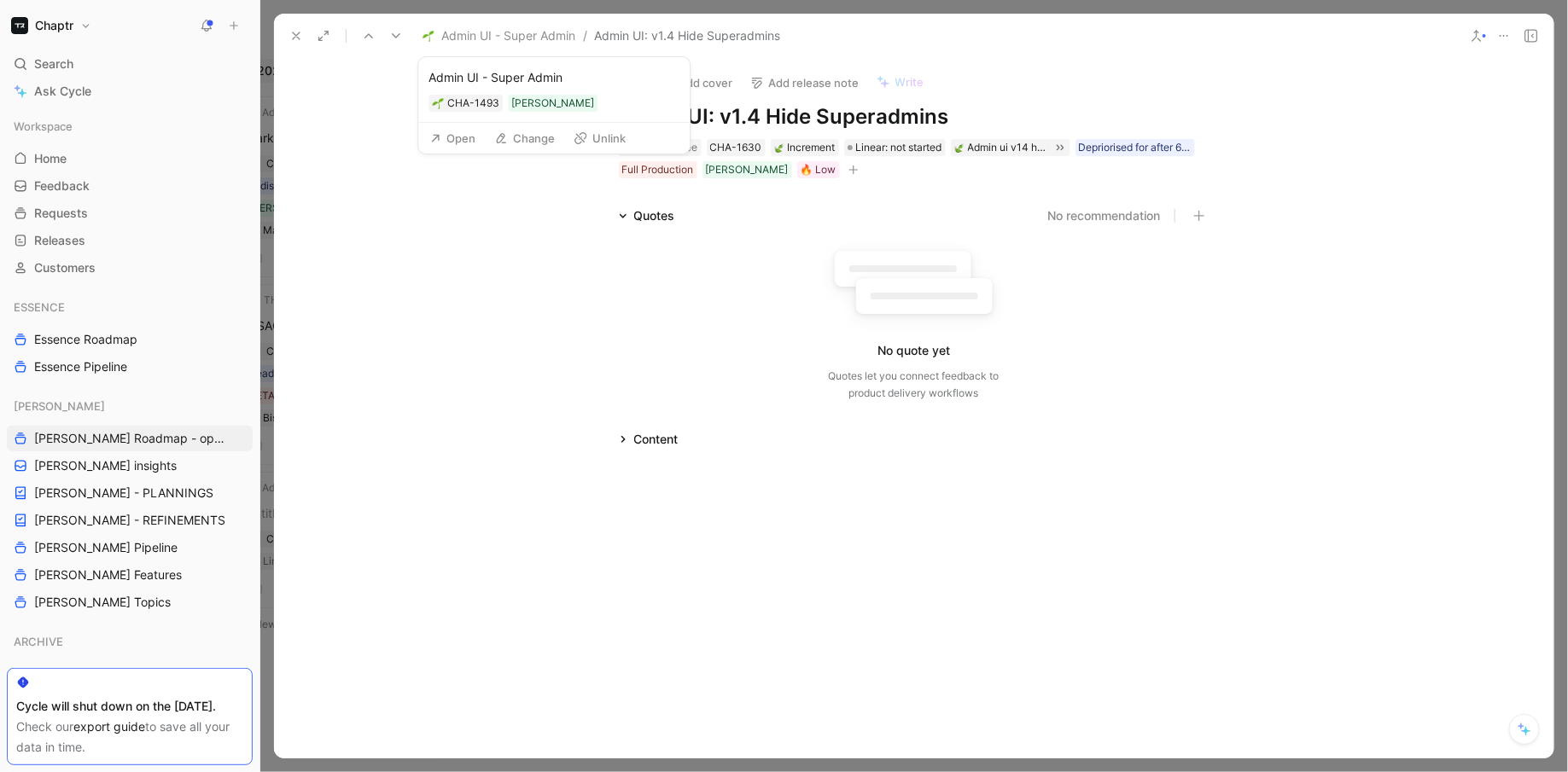
click at [509, 41] on span "Admin UI - Super Admin" at bounding box center [508, 36] width 134 height 21
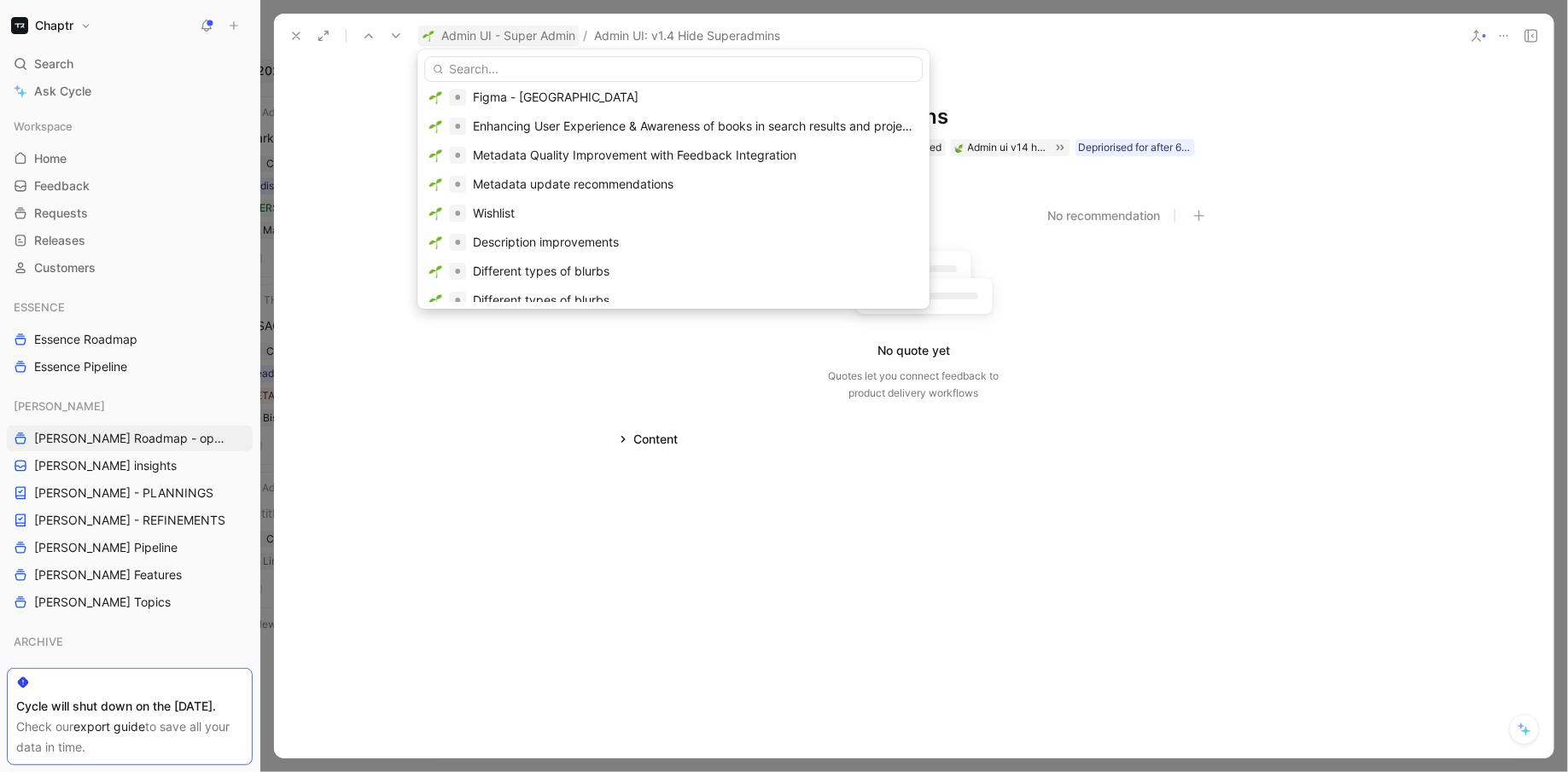
scroll to position [394, 0]
